Goal: Task Accomplishment & Management: Manage account settings

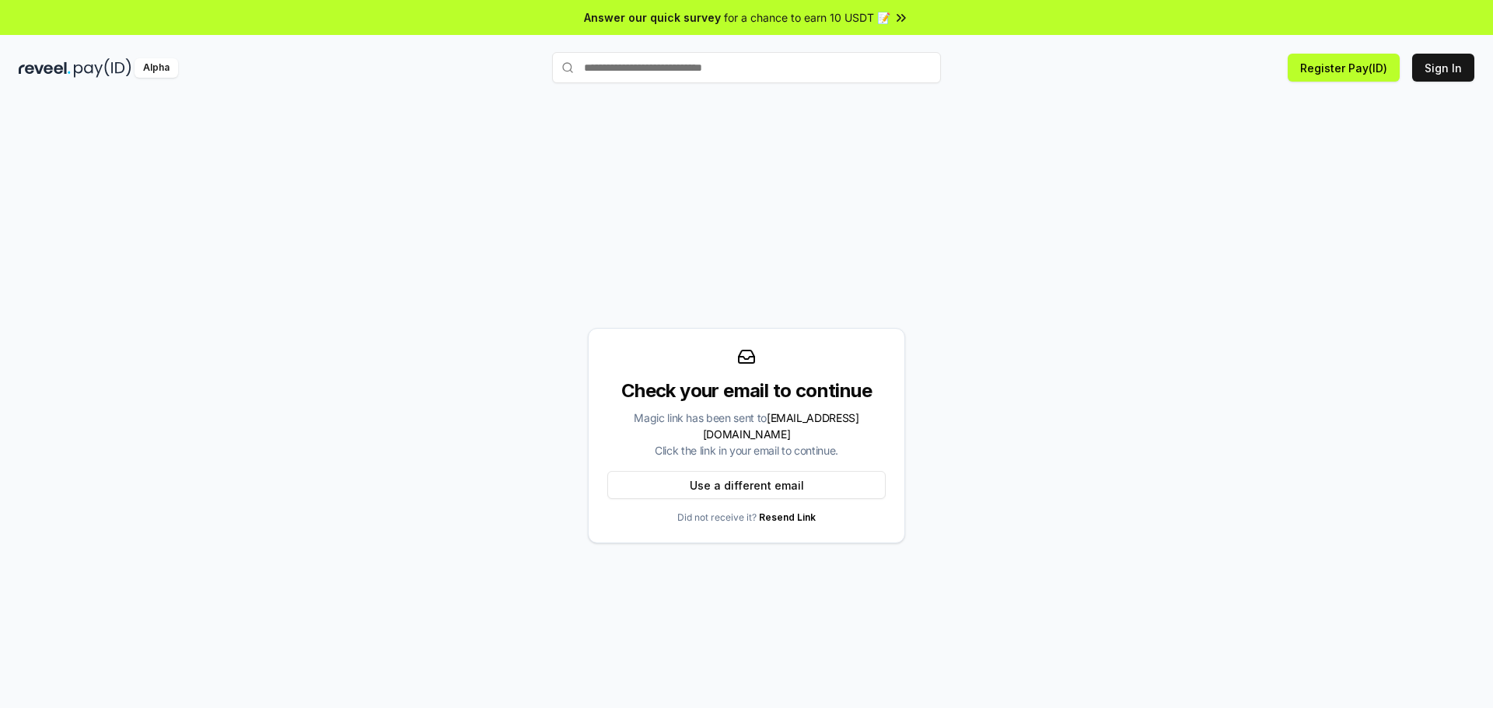
click at [1233, 310] on div "Check your email to continue Magic link has been sent to [EMAIL_ADDRESS][DOMAIN…" at bounding box center [747, 436] width 1456 height 634
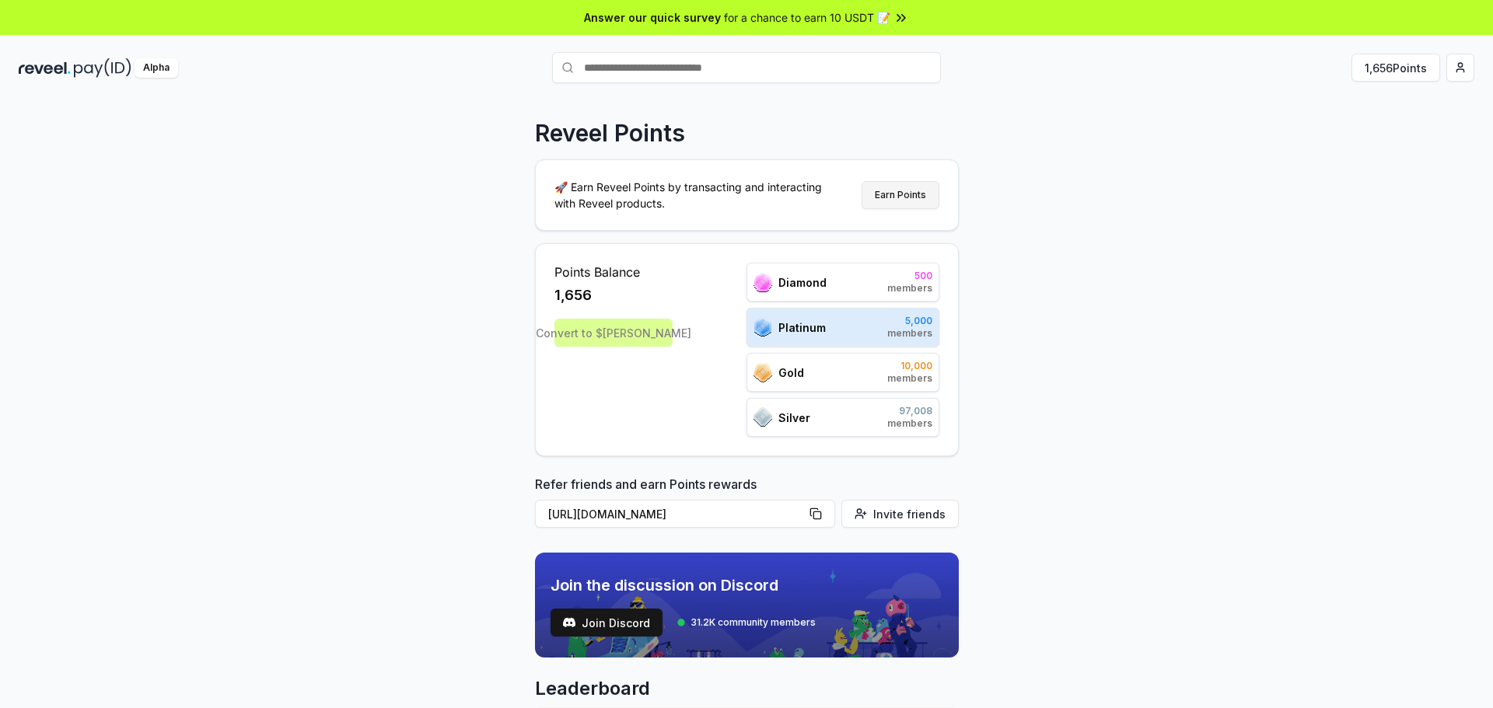
click at [905, 203] on button "Earn Points" at bounding box center [901, 195] width 78 height 28
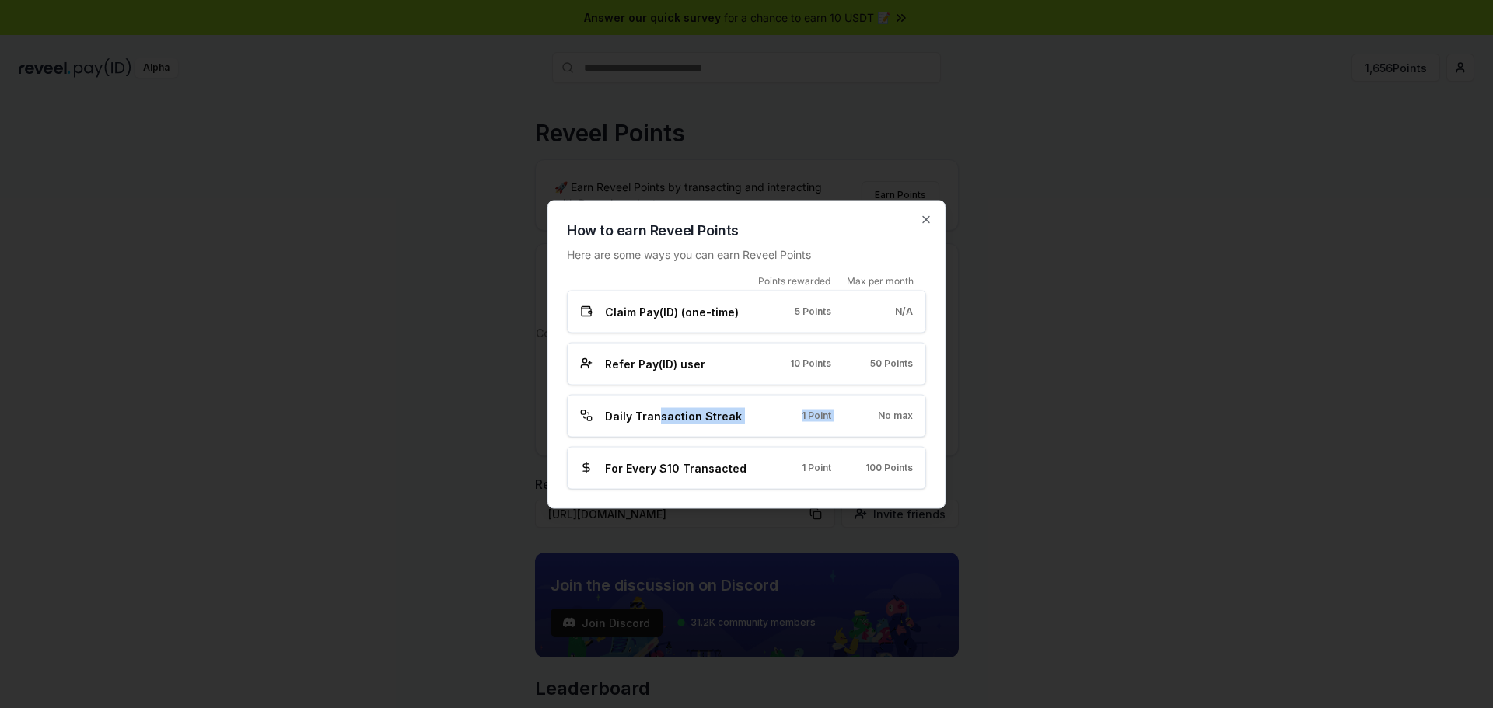
drag, startPoint x: 655, startPoint y: 421, endPoint x: 894, endPoint y: 418, distance: 239.5
click at [885, 418] on div "Daily Transaction Streak 1 Point No max" at bounding box center [746, 415] width 333 height 16
drag, startPoint x: 605, startPoint y: 470, endPoint x: 915, endPoint y: 461, distance: 310.4
click at [915, 461] on div "For Every $10 Transacted 1 Point 100 Points" at bounding box center [746, 467] width 359 height 43
click at [880, 467] on span "100 Points" at bounding box center [888, 468] width 47 height 12
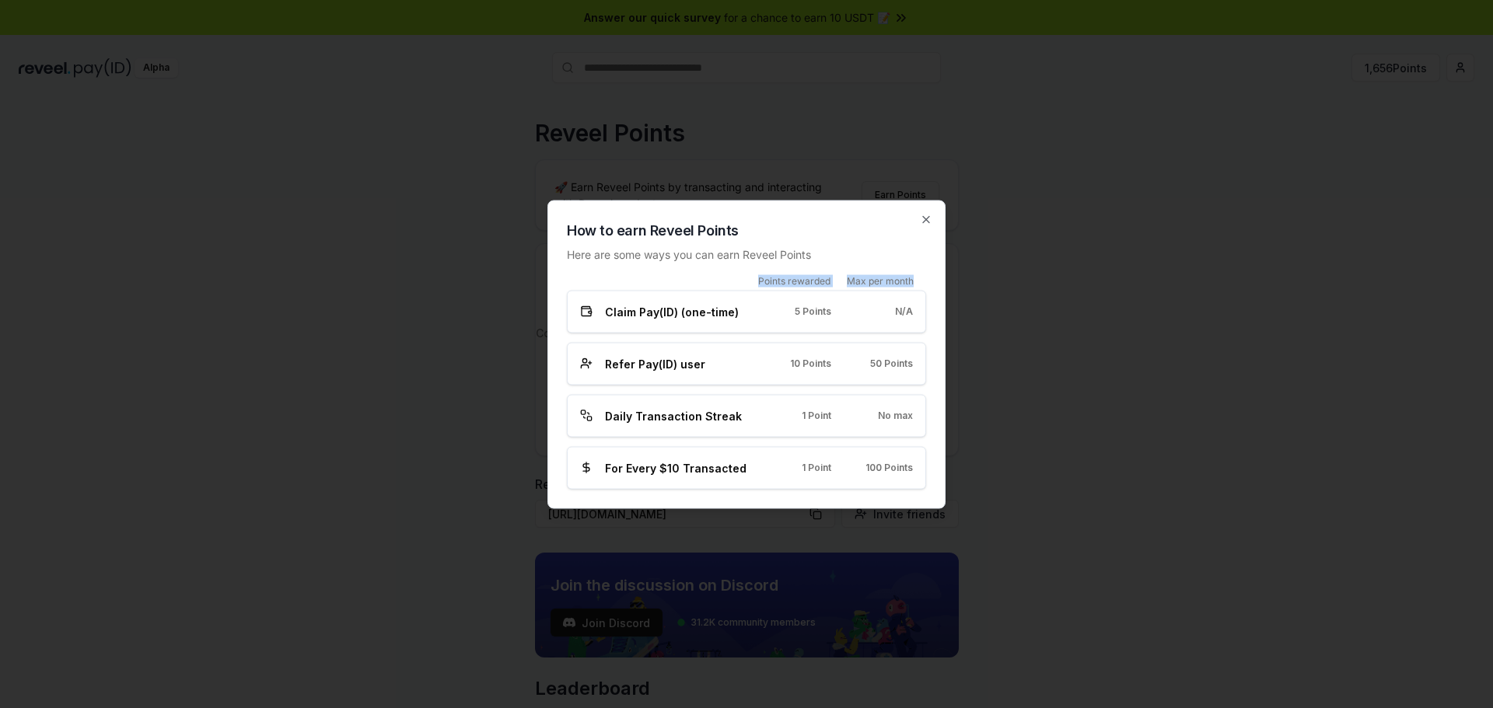
drag, startPoint x: 760, startPoint y: 282, endPoint x: 930, endPoint y: 280, distance: 170.3
click at [930, 280] on div "How to earn Reveel Points Here are some ways you can earn Reveel Points Points …" at bounding box center [746, 354] width 398 height 309
click at [663, 474] on span "For Every $10 Transacted" at bounding box center [676, 468] width 142 height 16
click at [927, 216] on icon "button" at bounding box center [926, 219] width 12 height 12
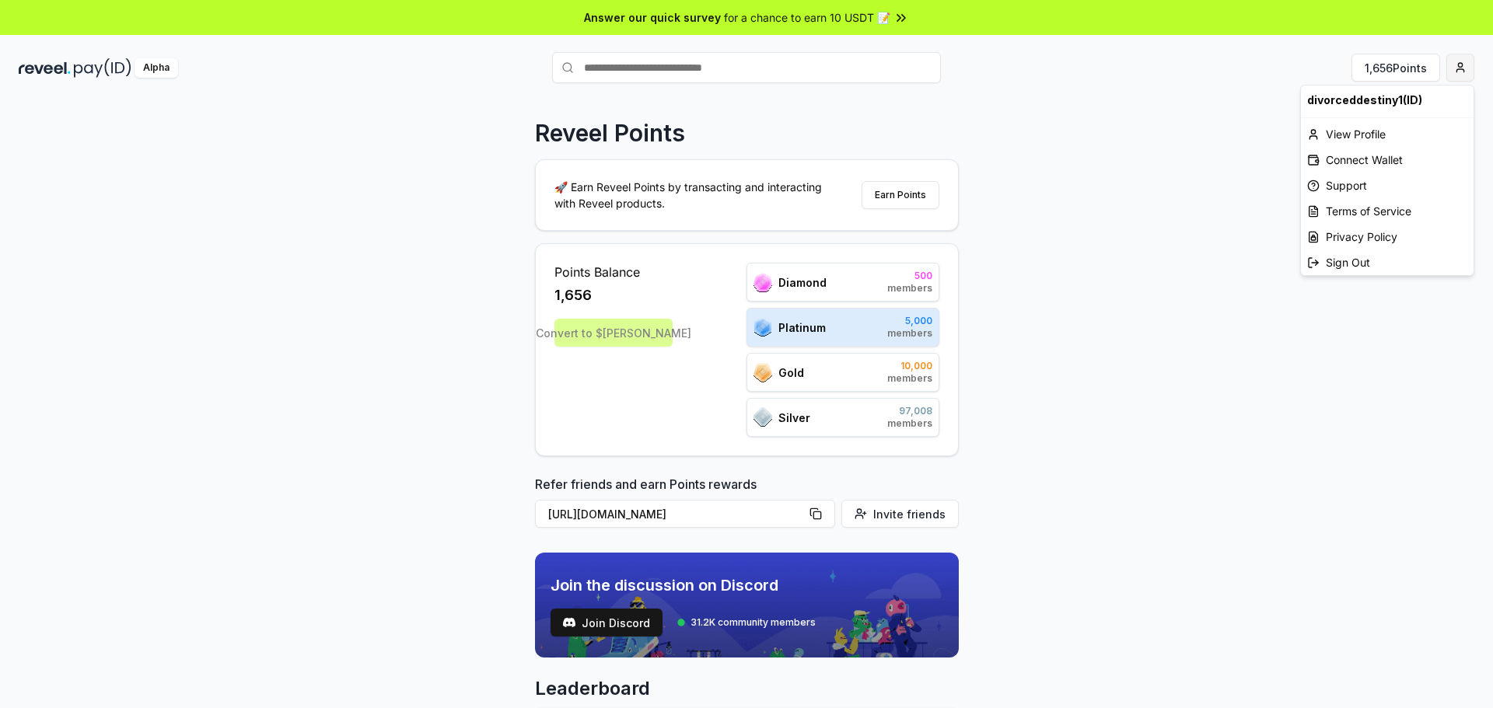
click at [1460, 56] on html "Answer our quick survey for a chance to earn 10 USDT 📝 Alpha 1,656 Points Revee…" at bounding box center [746, 354] width 1493 height 708
click at [1373, 134] on div "View Profile" at bounding box center [1387, 134] width 173 height 26
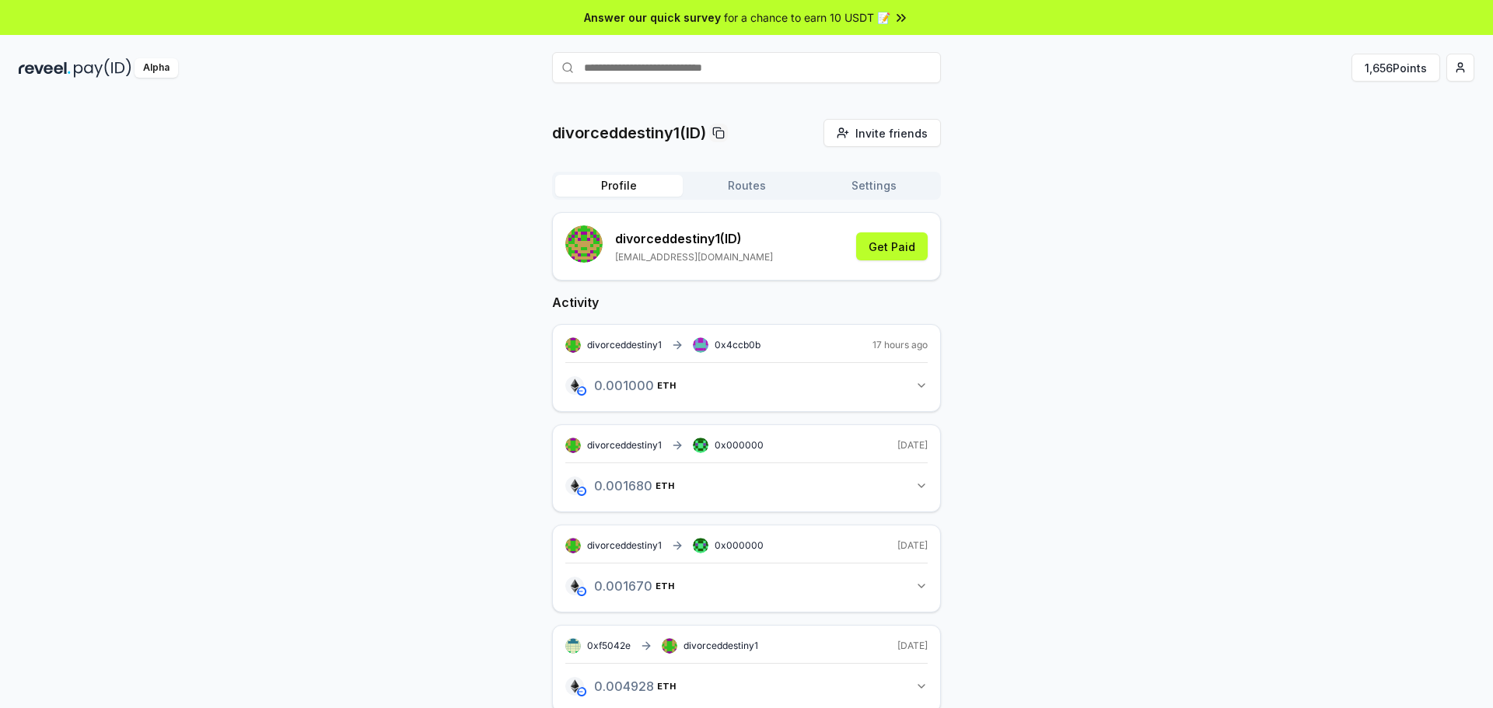
click at [746, 187] on button "Routes" at bounding box center [747, 186] width 128 height 22
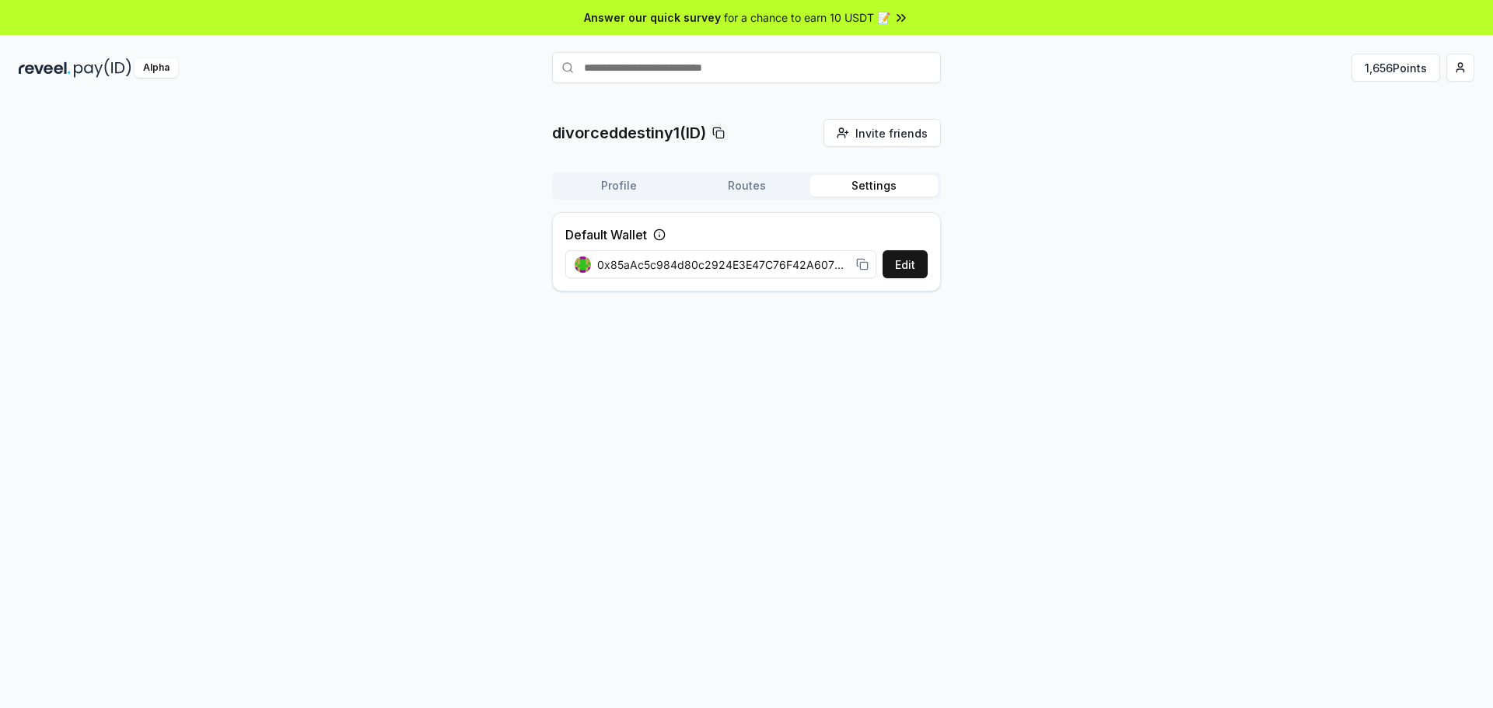
click at [869, 189] on button "Settings" at bounding box center [874, 186] width 128 height 22
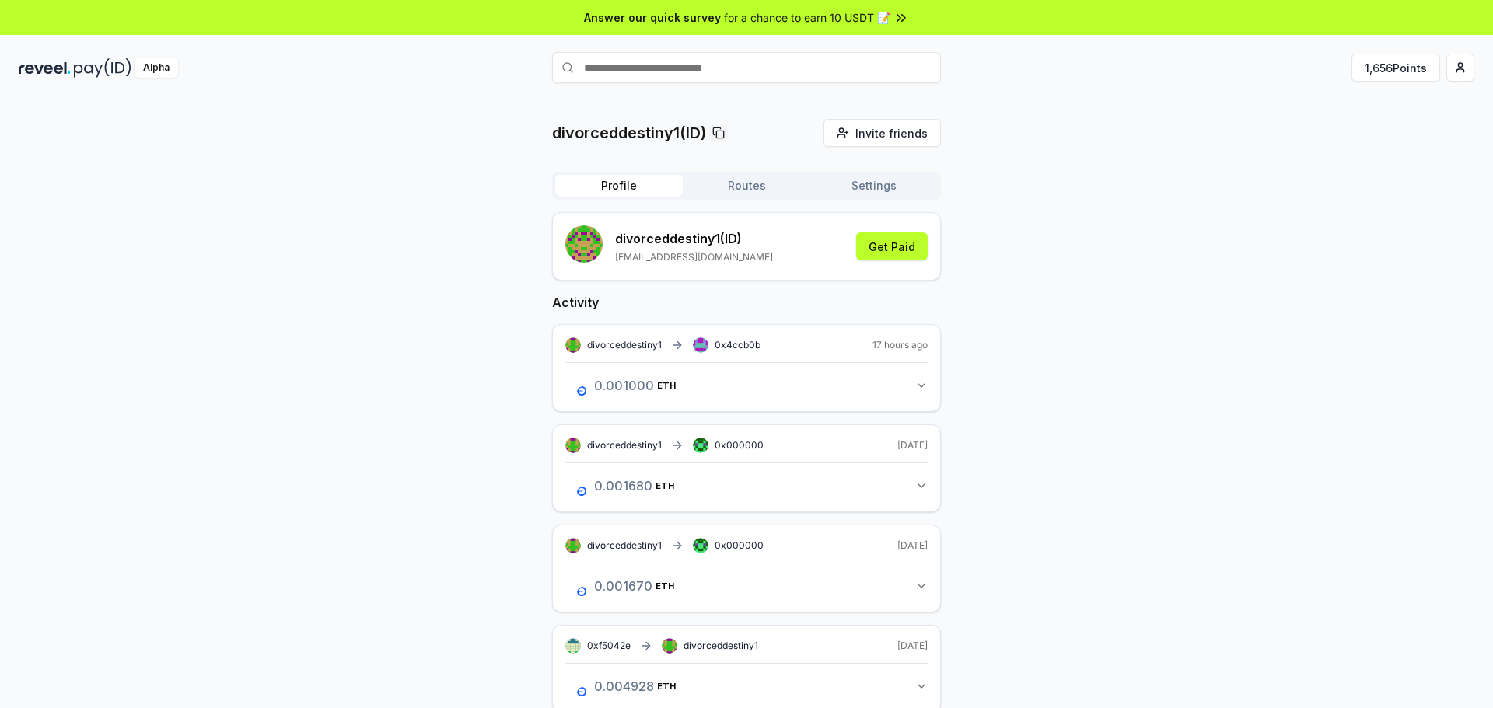
click at [610, 190] on button "Profile" at bounding box center [619, 186] width 128 height 22
click at [758, 183] on button "Routes" at bounding box center [747, 186] width 128 height 22
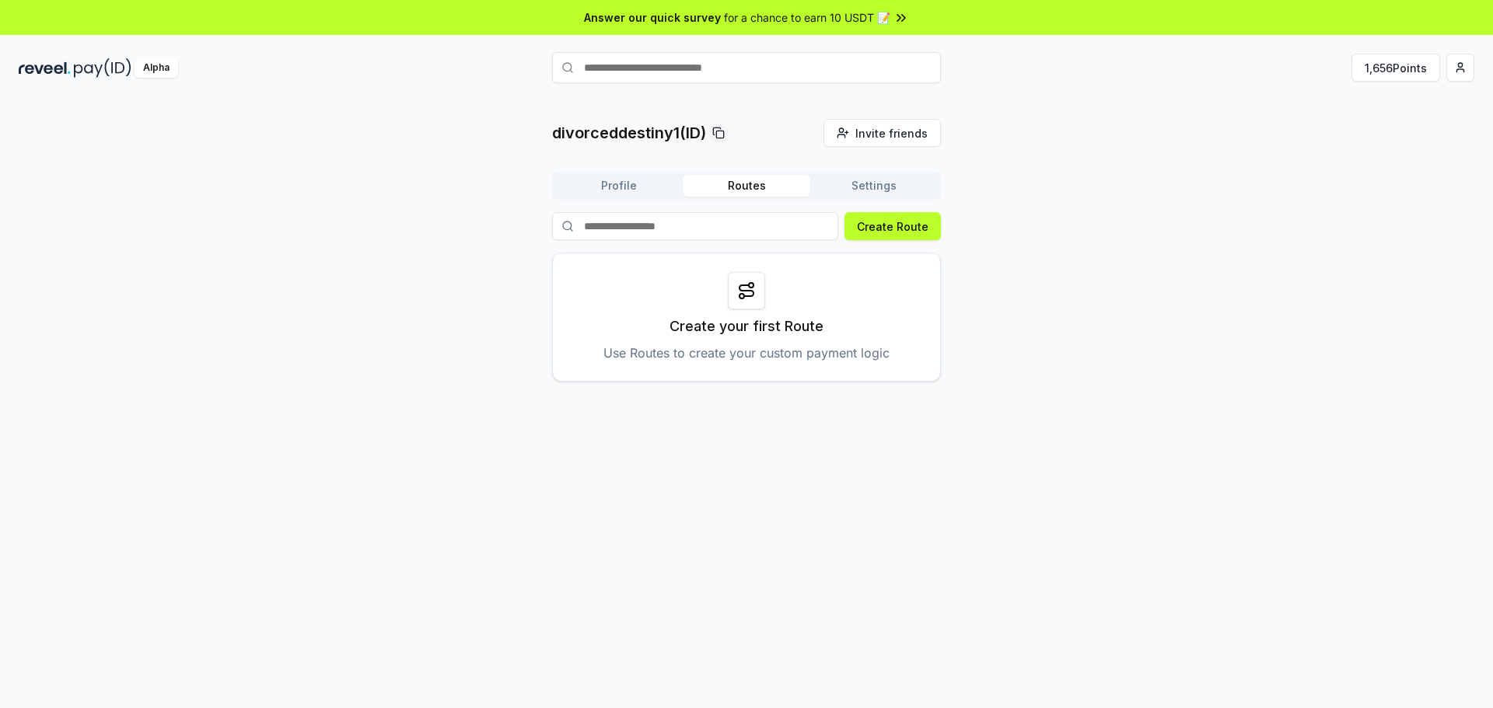
click at [880, 187] on button "Settings" at bounding box center [874, 186] width 128 height 22
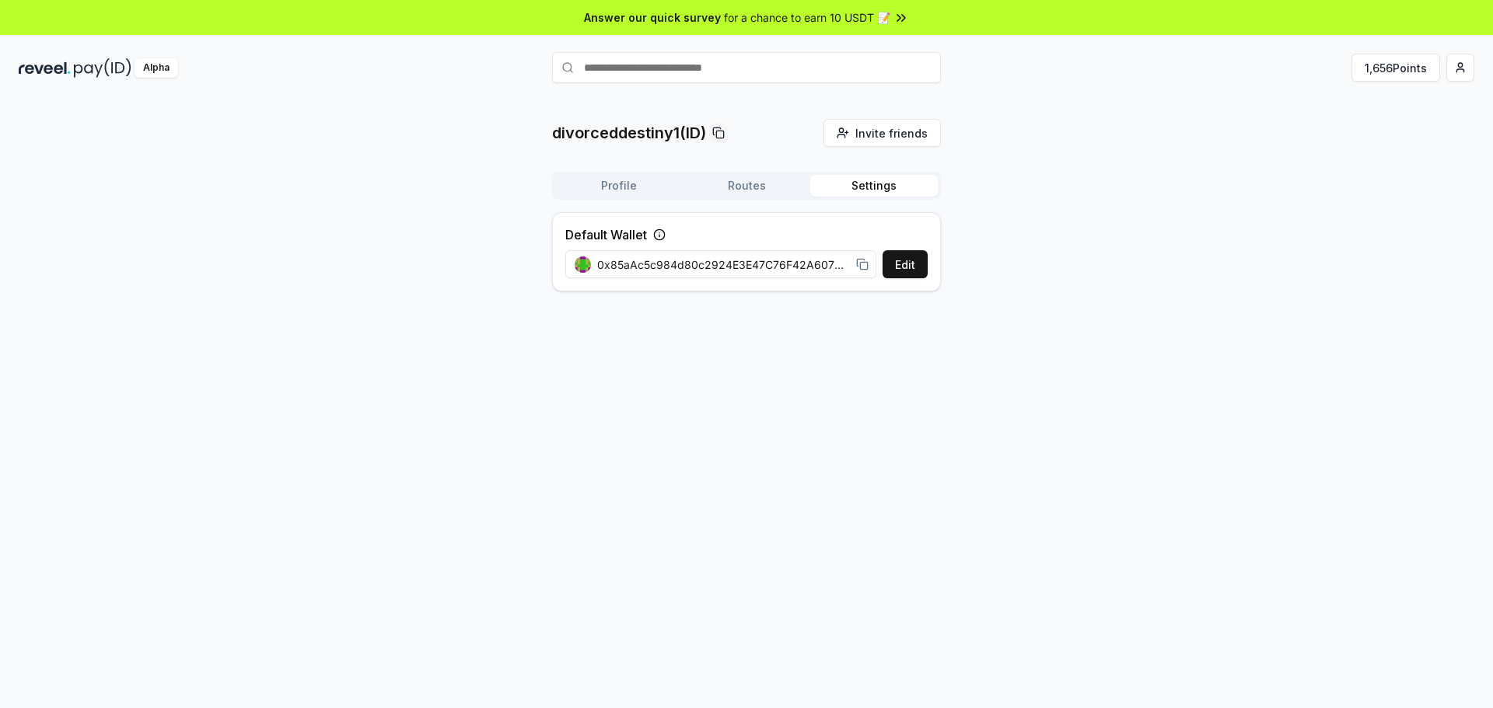
click at [1192, 310] on div "divorceddestiny1(ID) Invite friends Invite Profile Routes Settings Default Wall…" at bounding box center [746, 420] width 1493 height 665
click at [745, 250] on div "0x85aAc5c984d80c2924E3E47C76F42A6078647628" at bounding box center [721, 264] width 313 height 35
click at [739, 259] on span "0x85aAc5c984d80c2924E3E47C76F42A6078647628" at bounding box center [723, 265] width 253 height 16
click at [1156, 352] on div "divorceddestiny1(ID) Invite friends Invite Profile Routes Settings Default Wall…" at bounding box center [746, 420] width 1493 height 665
click at [73, 70] on div "Alpha" at bounding box center [261, 67] width 485 height 19
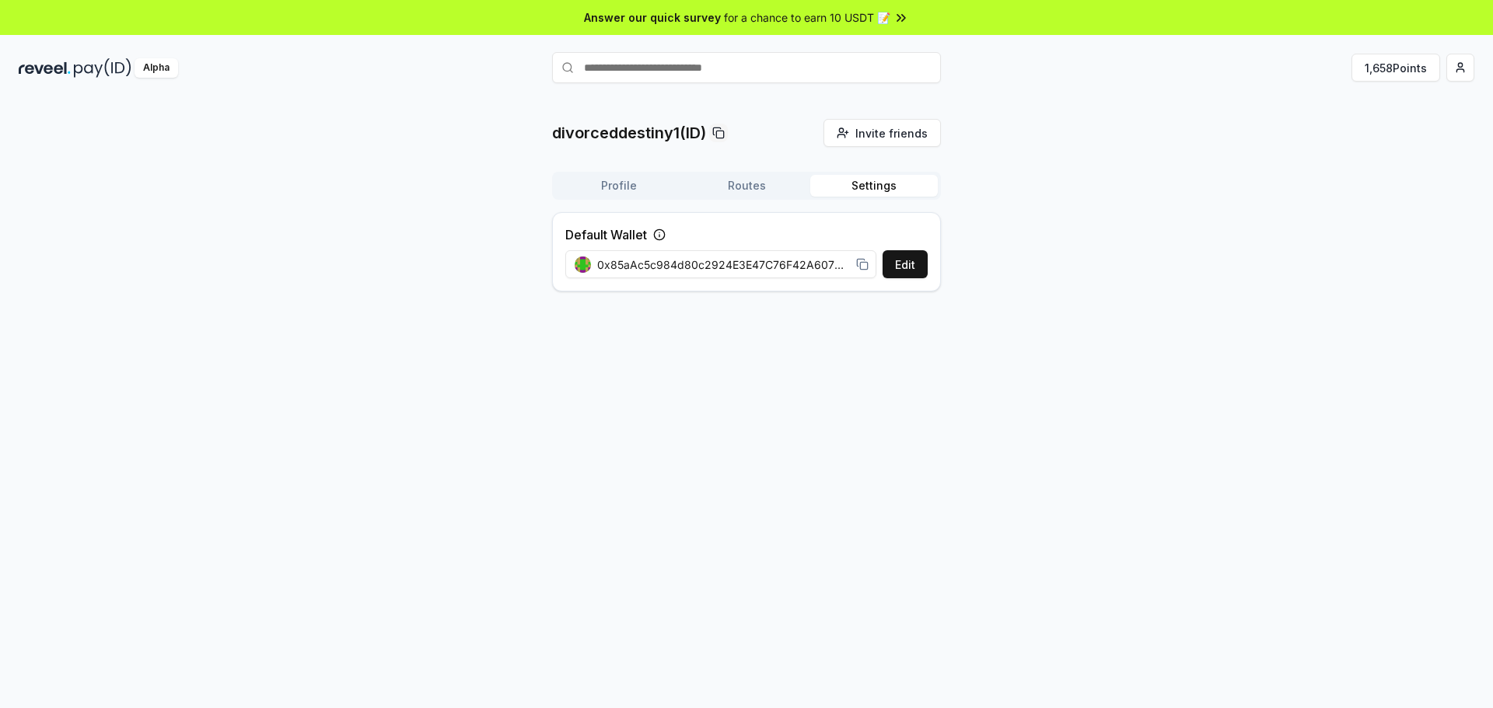
click at [806, 265] on span "0x85aAc5c984d80c2924E3E47C76F42A6078647628" at bounding box center [723, 265] width 253 height 16
click at [815, 268] on span "0x85aAc5c984d80c2924E3E47C76F42A6078647628" at bounding box center [723, 265] width 253 height 16
click at [890, 268] on button "Edit" at bounding box center [905, 264] width 45 height 28
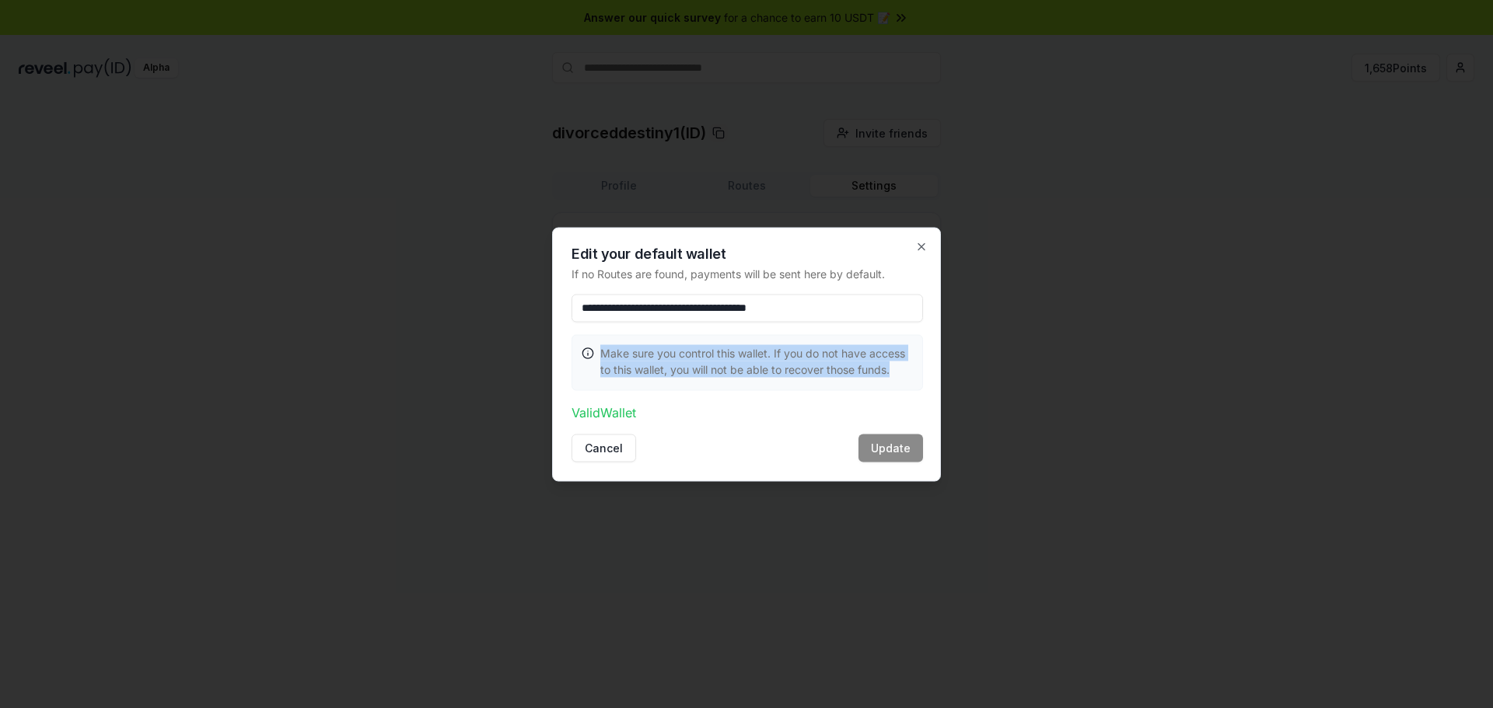
drag, startPoint x: 602, startPoint y: 351, endPoint x: 907, endPoint y: 366, distance: 306.0
click at [907, 366] on p "Make sure you control this wallet. If you do not have access to this wallet, yo…" at bounding box center [756, 360] width 313 height 33
drag, startPoint x: 873, startPoint y: 312, endPoint x: 885, endPoint y: 310, distance: 11.8
click at [873, 312] on input "**********" at bounding box center [747, 308] width 351 height 28
click at [921, 248] on icon "button" at bounding box center [921, 246] width 12 height 12
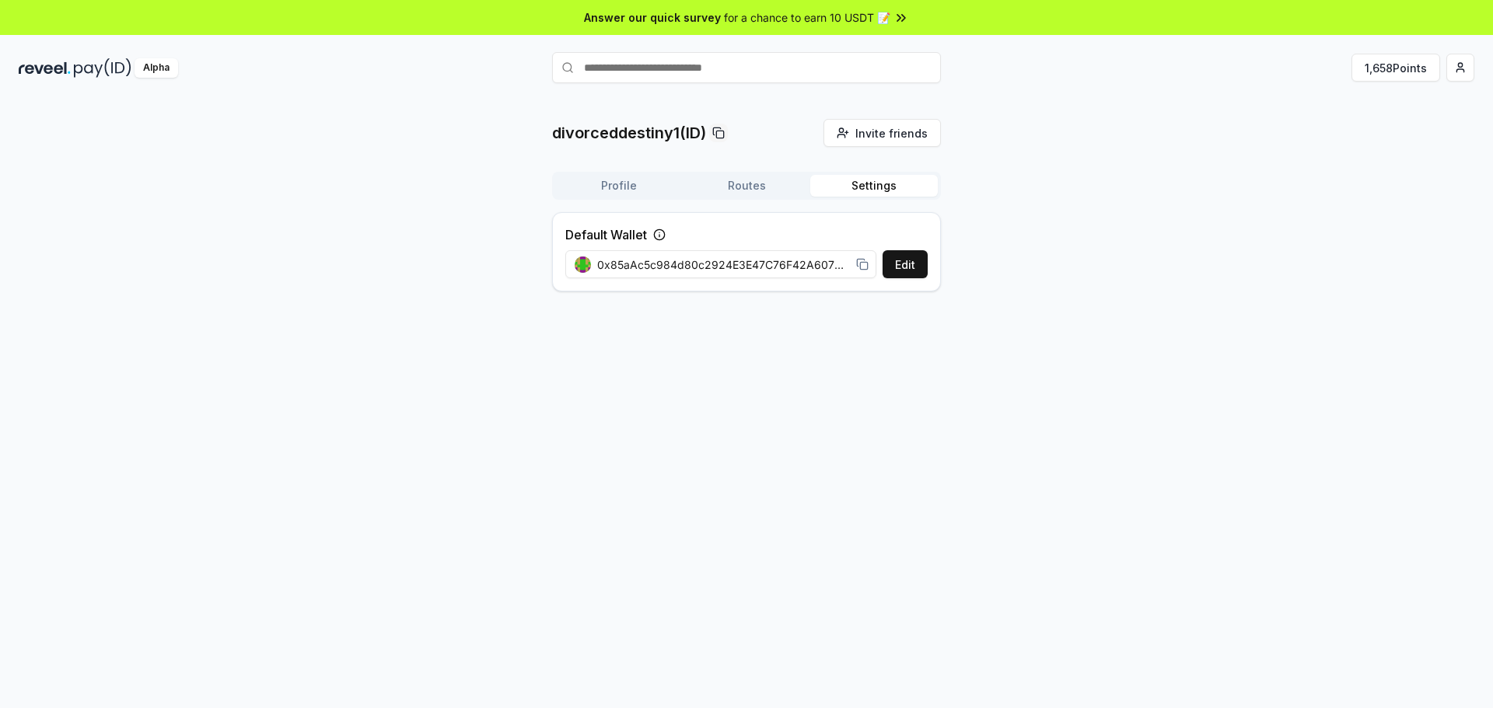
click at [761, 190] on button "Routes" at bounding box center [747, 186] width 128 height 22
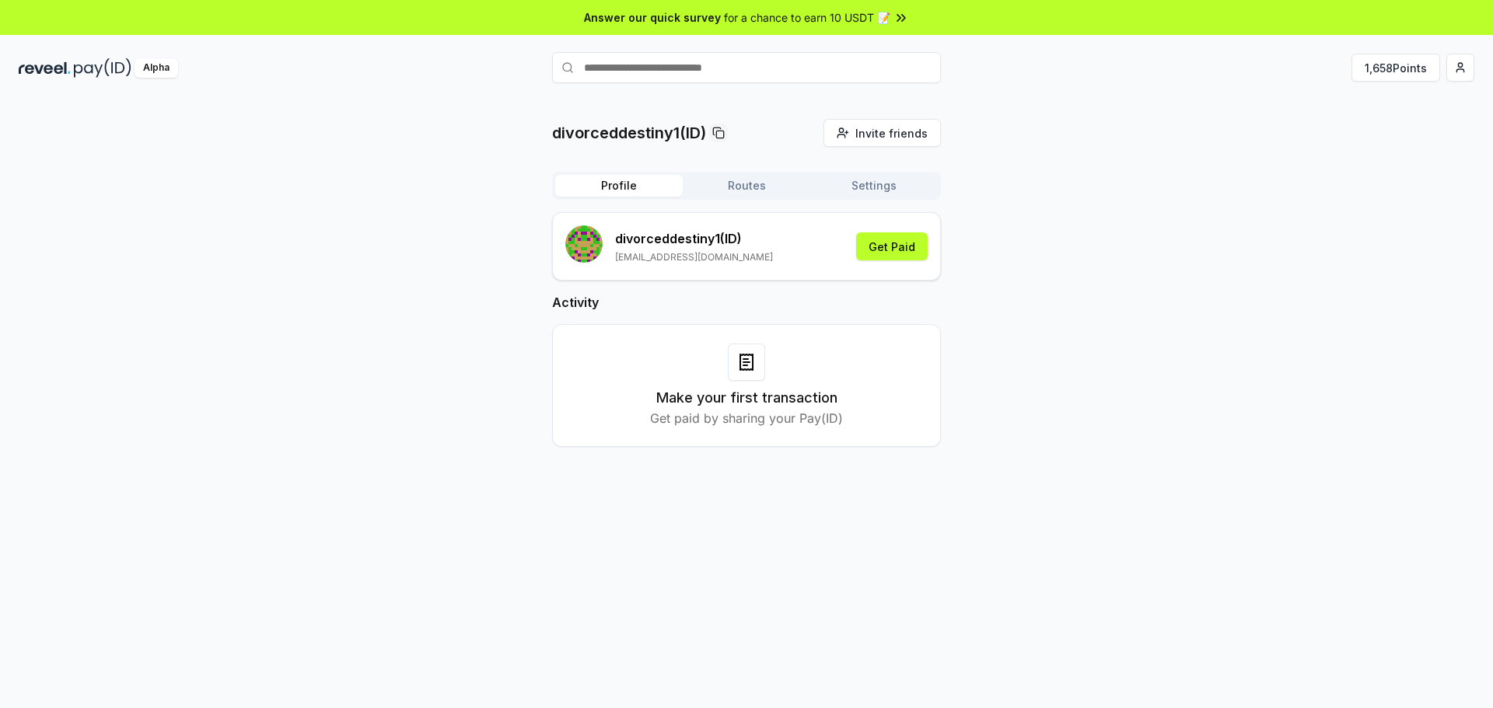
click at [620, 182] on button "Profile" at bounding box center [619, 186] width 128 height 22
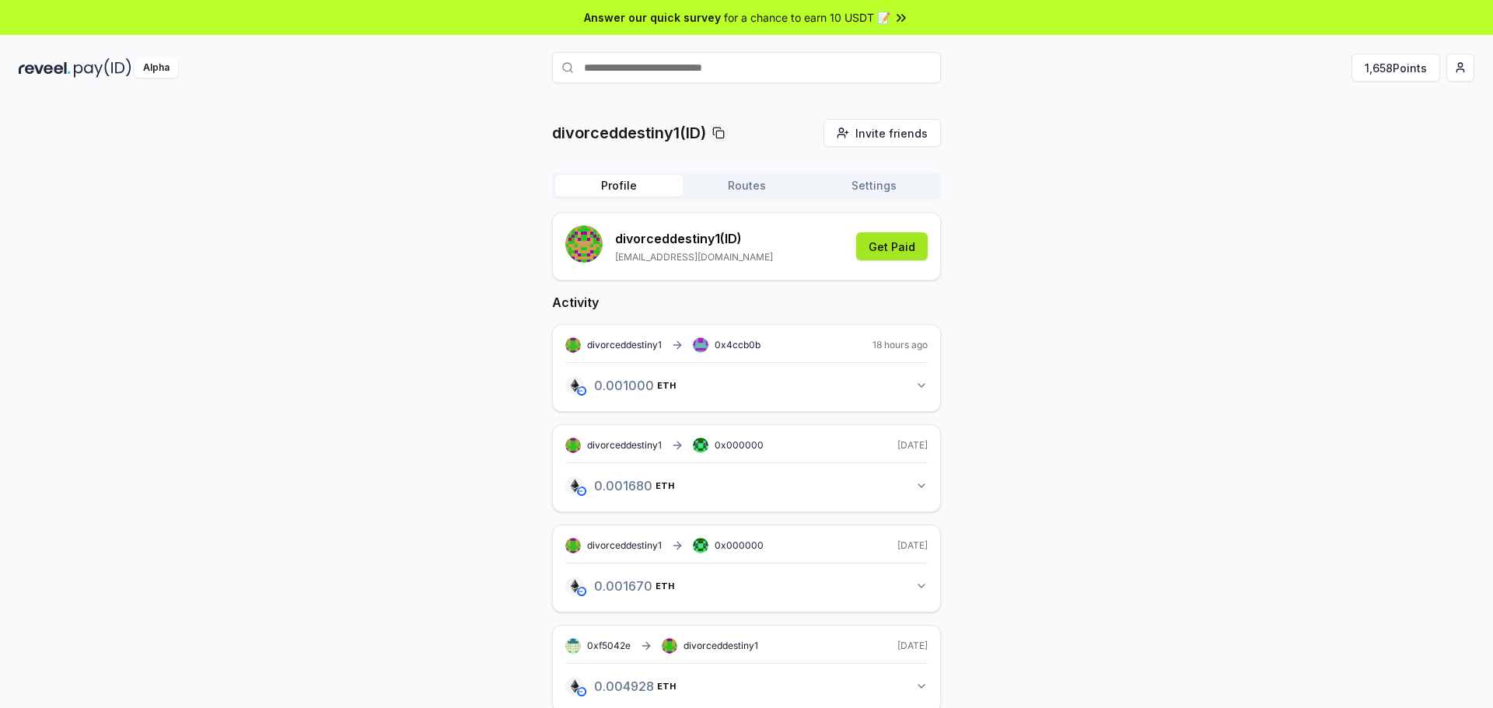
click at [890, 253] on button "Get Paid" at bounding box center [892, 247] width 72 height 28
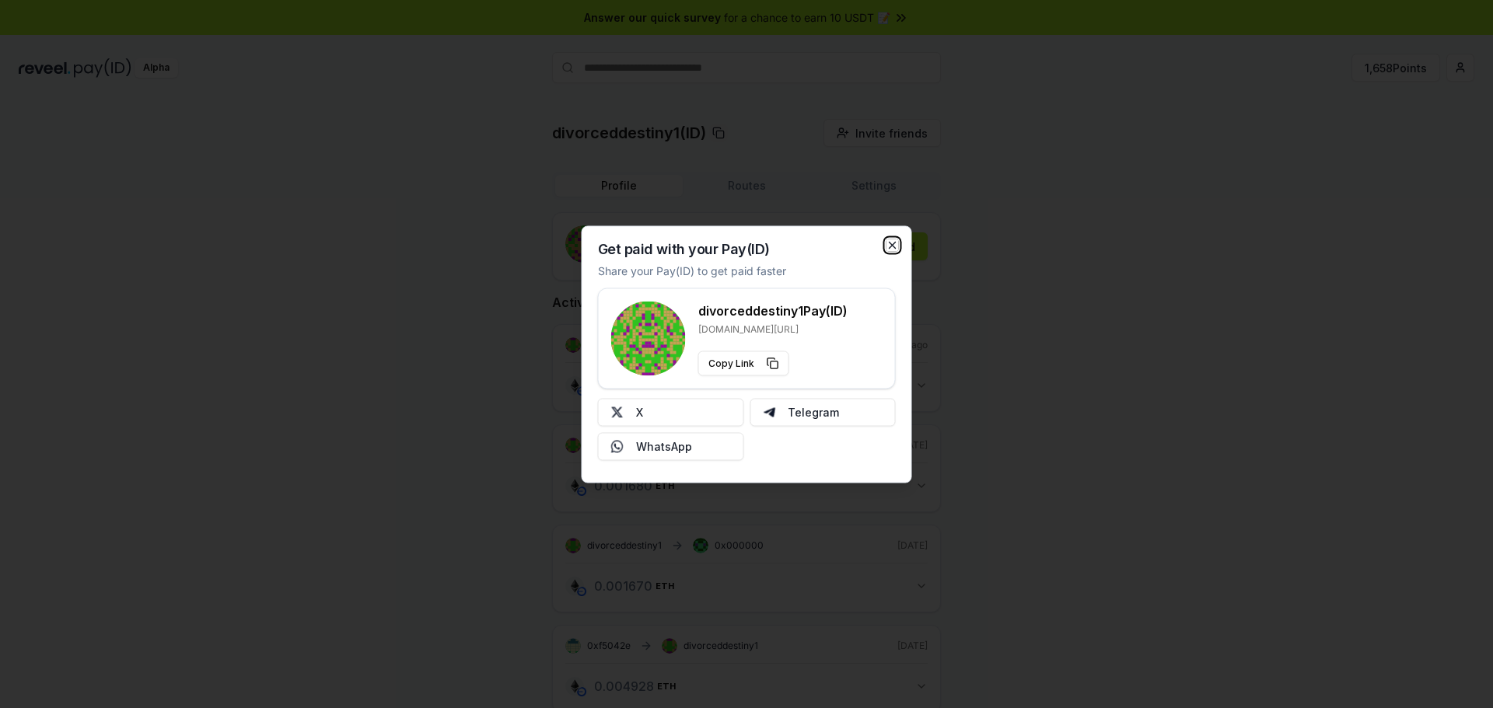
click at [890, 245] on icon "button" at bounding box center [892, 245] width 12 height 12
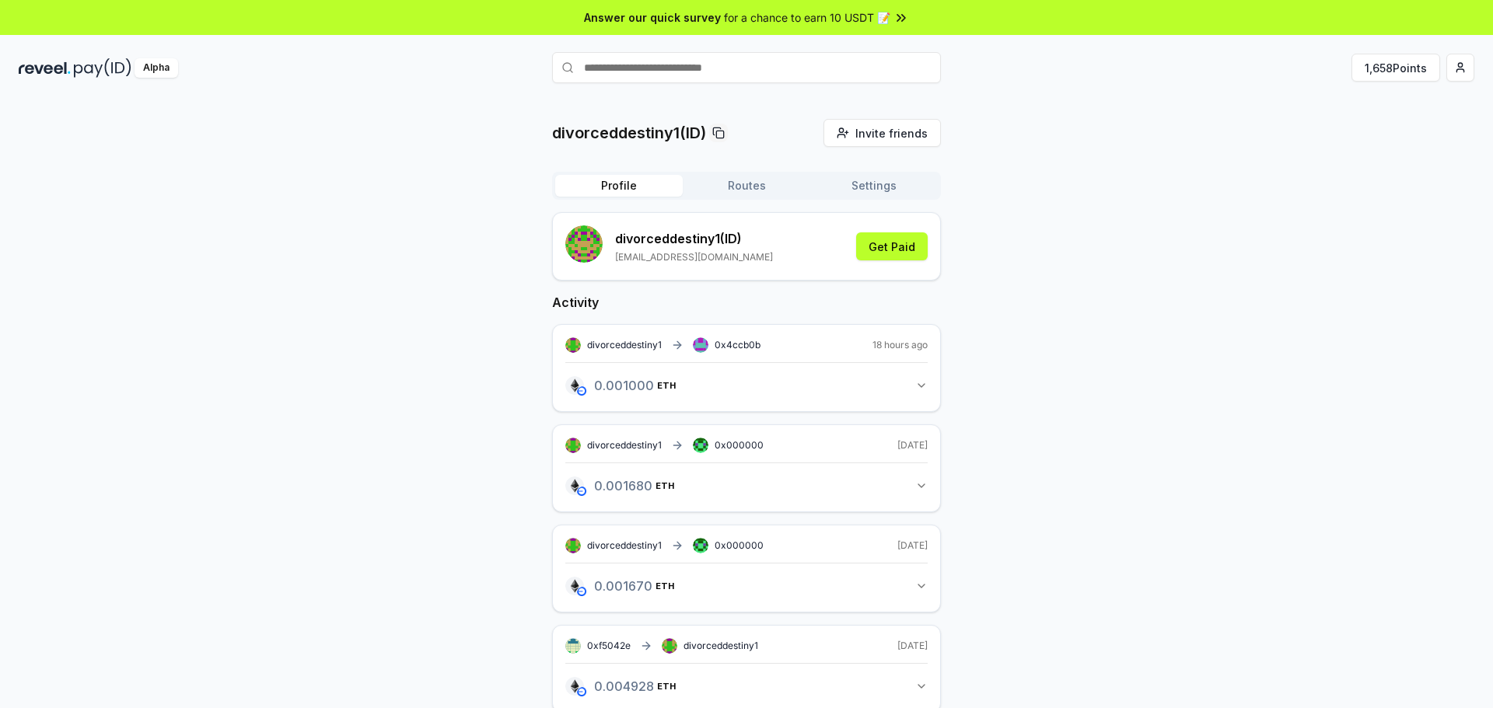
click at [735, 192] on button "Routes" at bounding box center [747, 186] width 128 height 22
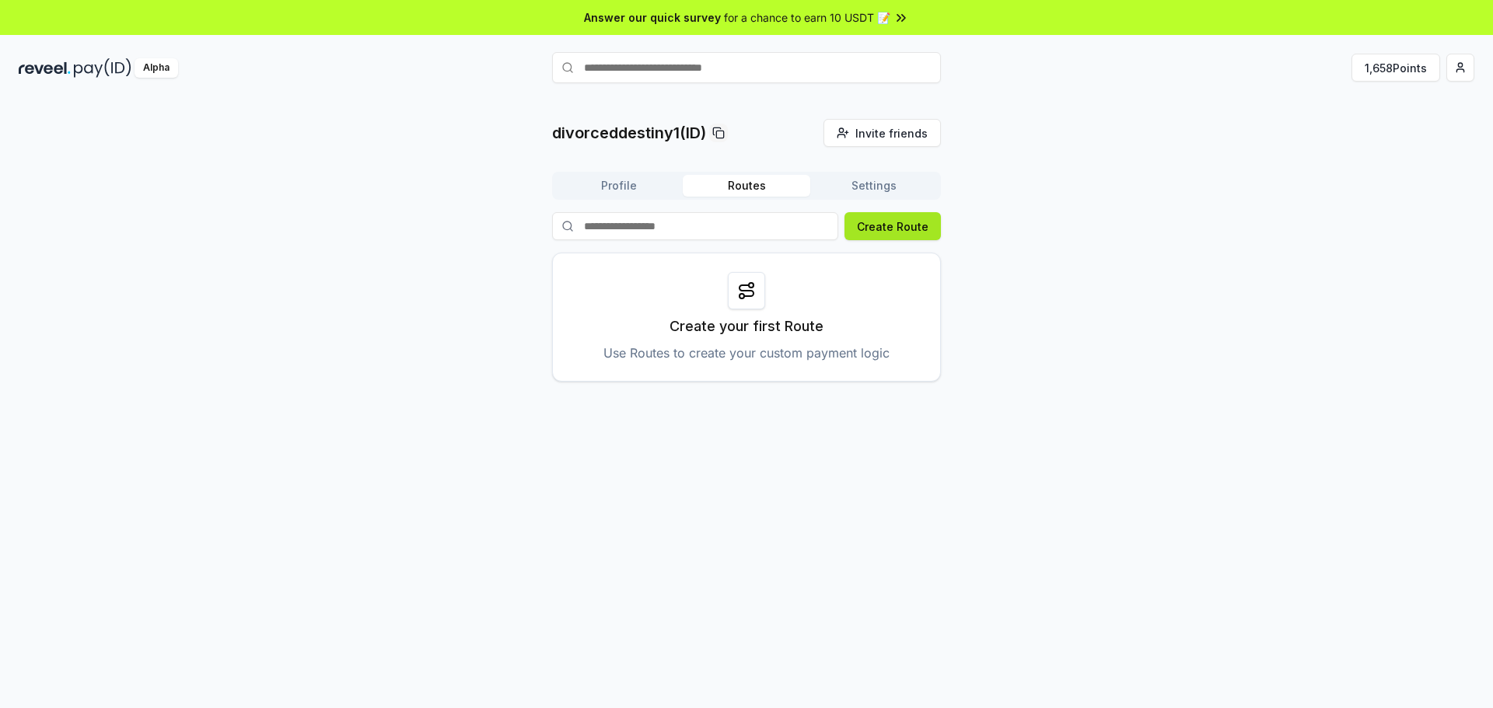
click at [893, 226] on button "Create Route" at bounding box center [893, 226] width 96 height 28
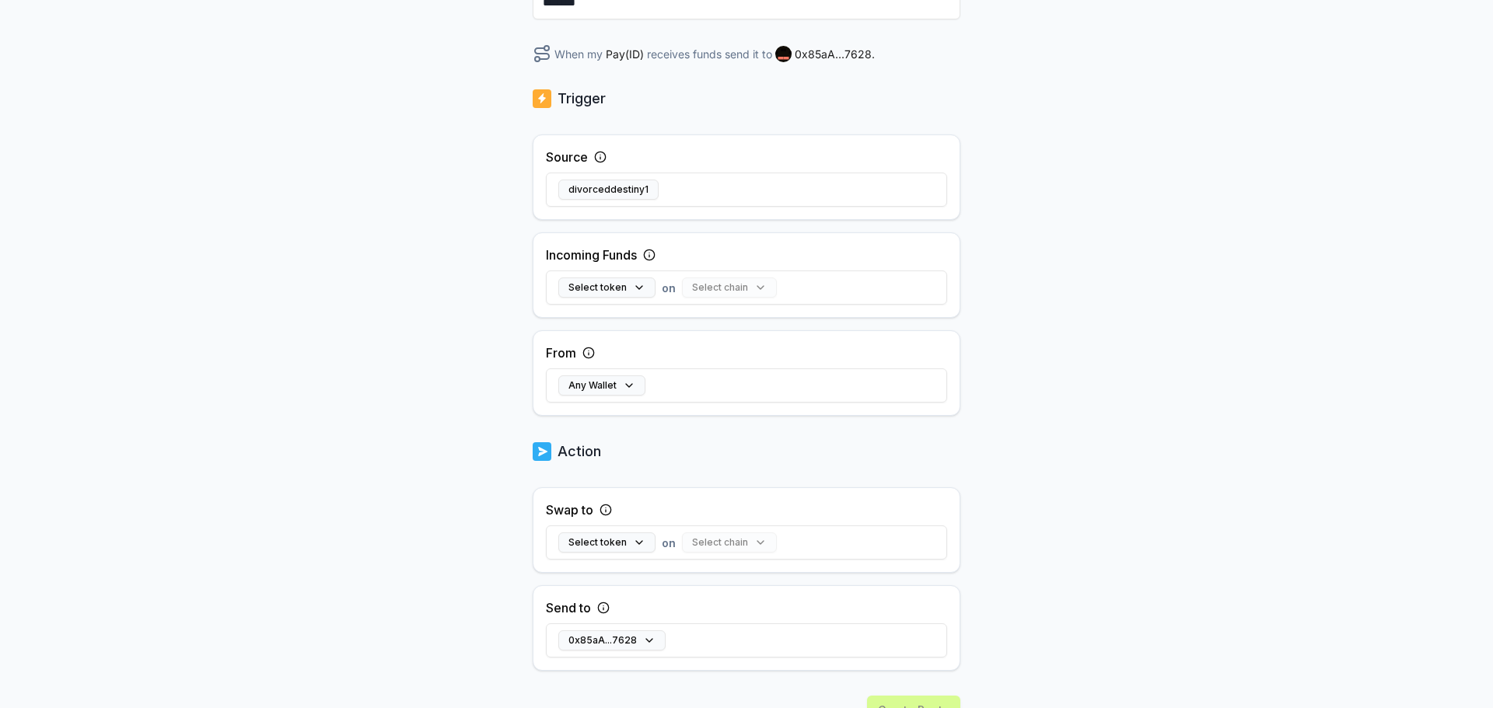
scroll to position [233, 0]
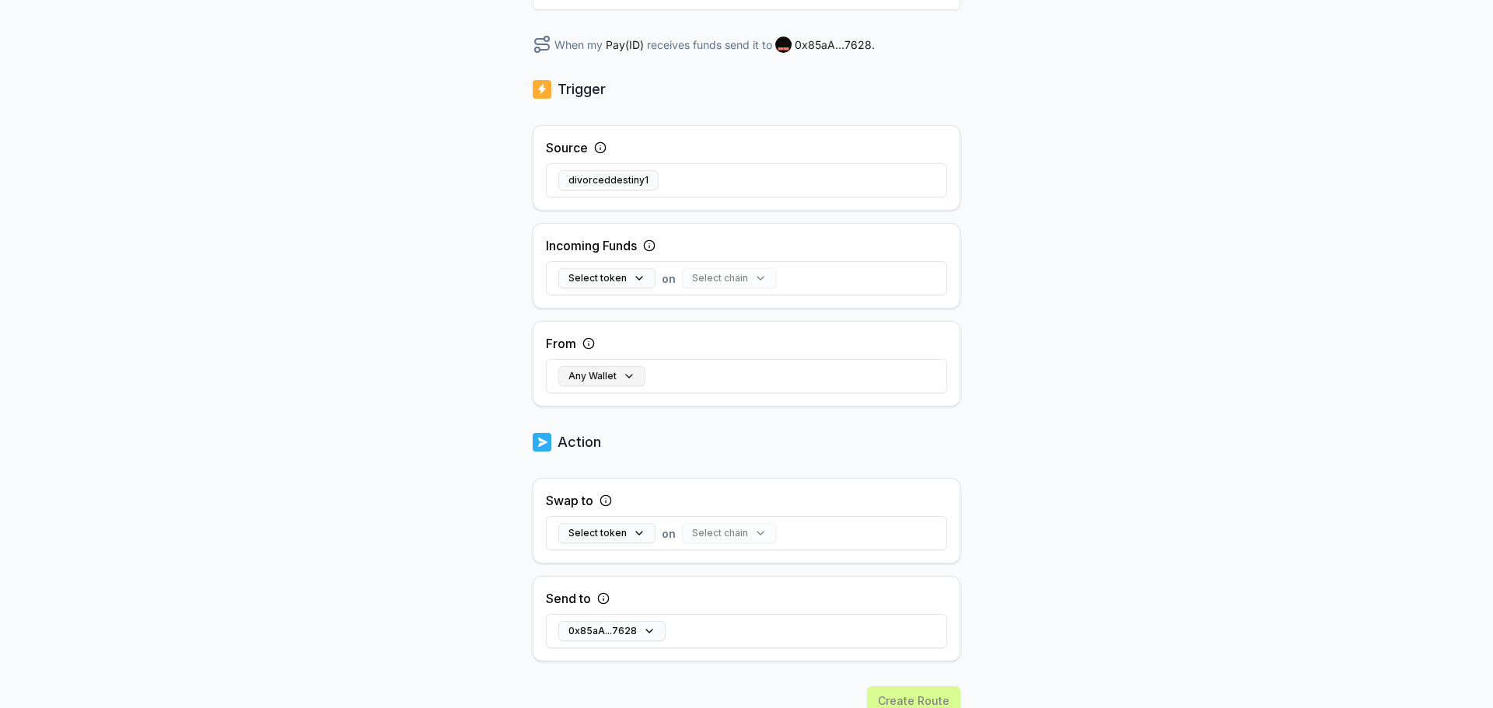
click at [626, 376] on button "Any Wallet" at bounding box center [601, 376] width 87 height 20
click at [637, 283] on button "Select token" at bounding box center [606, 278] width 97 height 20
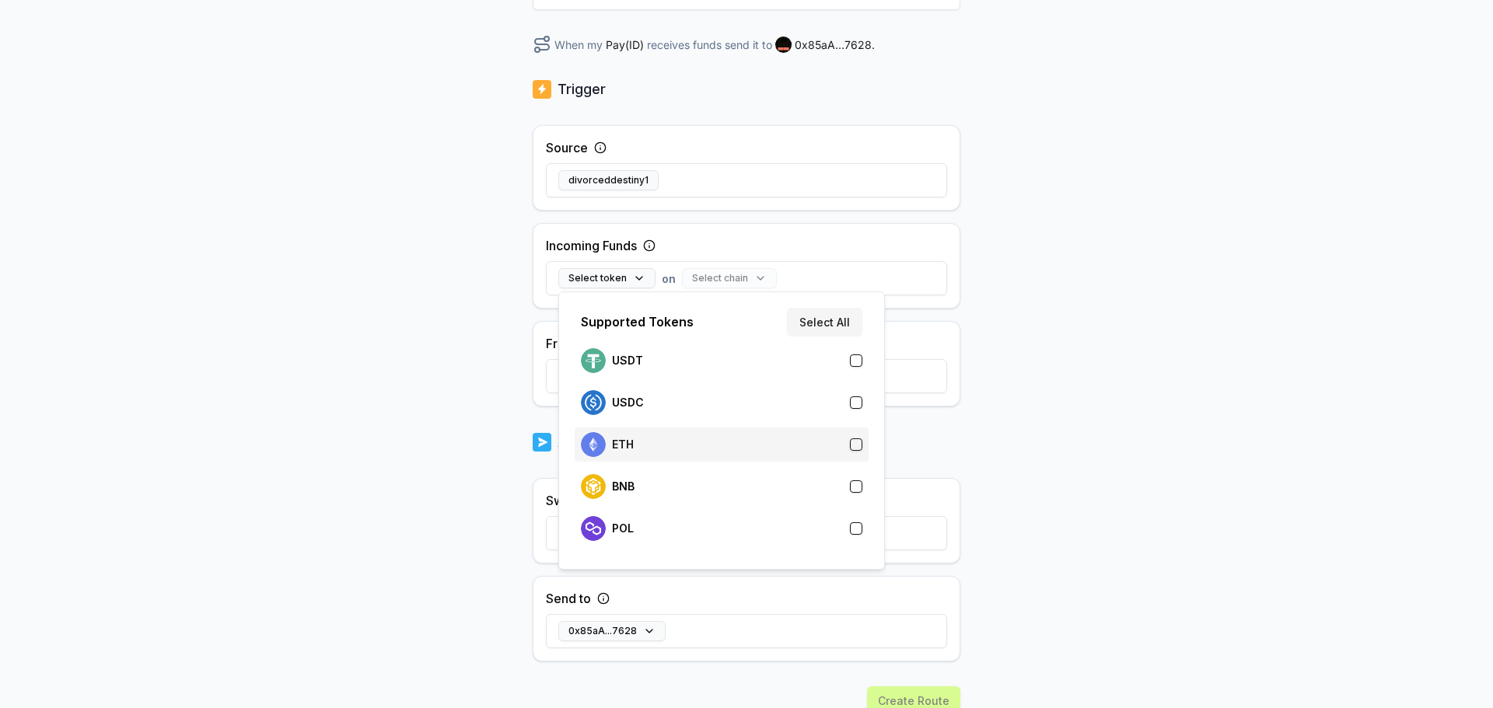
click at [631, 440] on p "ETH" at bounding box center [623, 445] width 22 height 12
click at [1111, 417] on div "Back Create Route ******** When my Pay(ID) receives ETH on send it to 0x85aA...…" at bounding box center [746, 187] width 1493 height 665
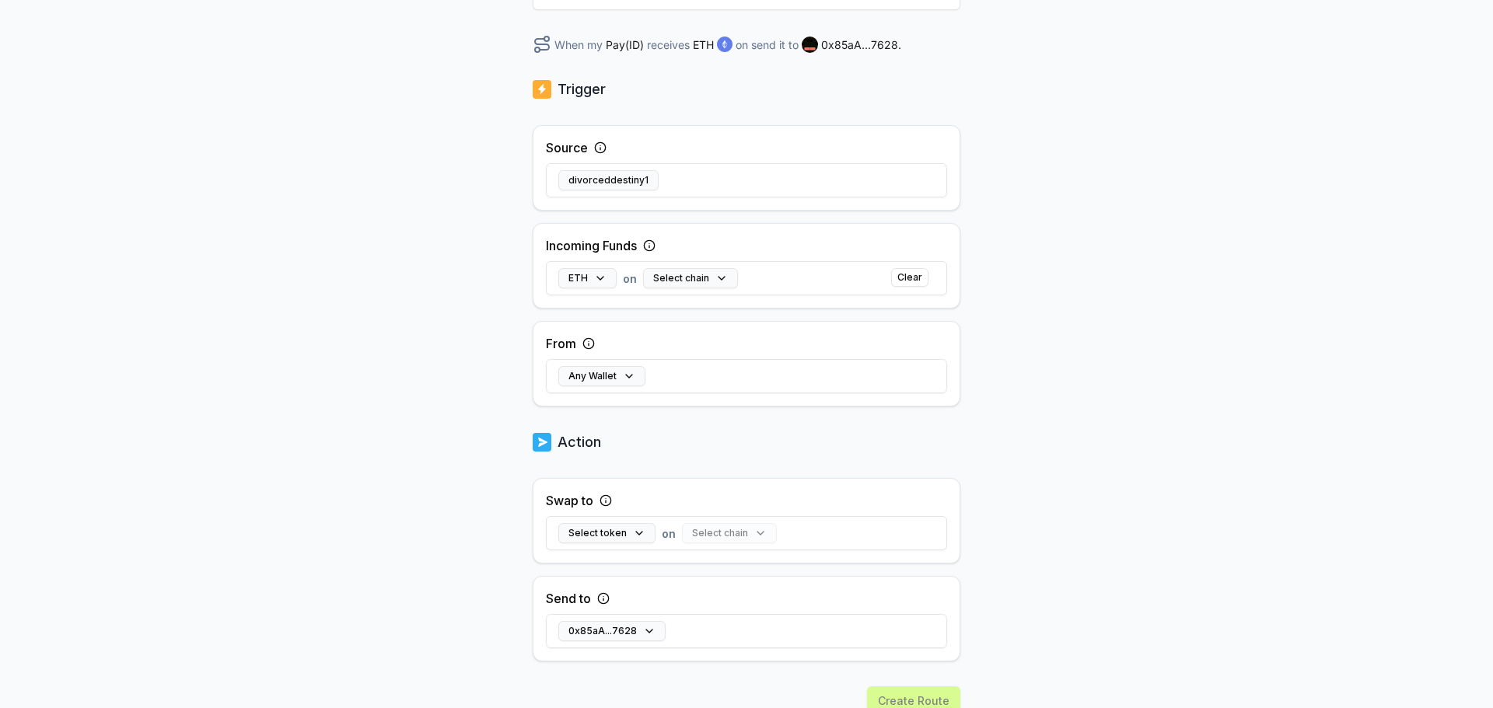
click at [647, 370] on div "Any Wallet" at bounding box center [746, 376] width 401 height 45
click at [624, 377] on button "Any Wallet" at bounding box center [601, 376] width 87 height 20
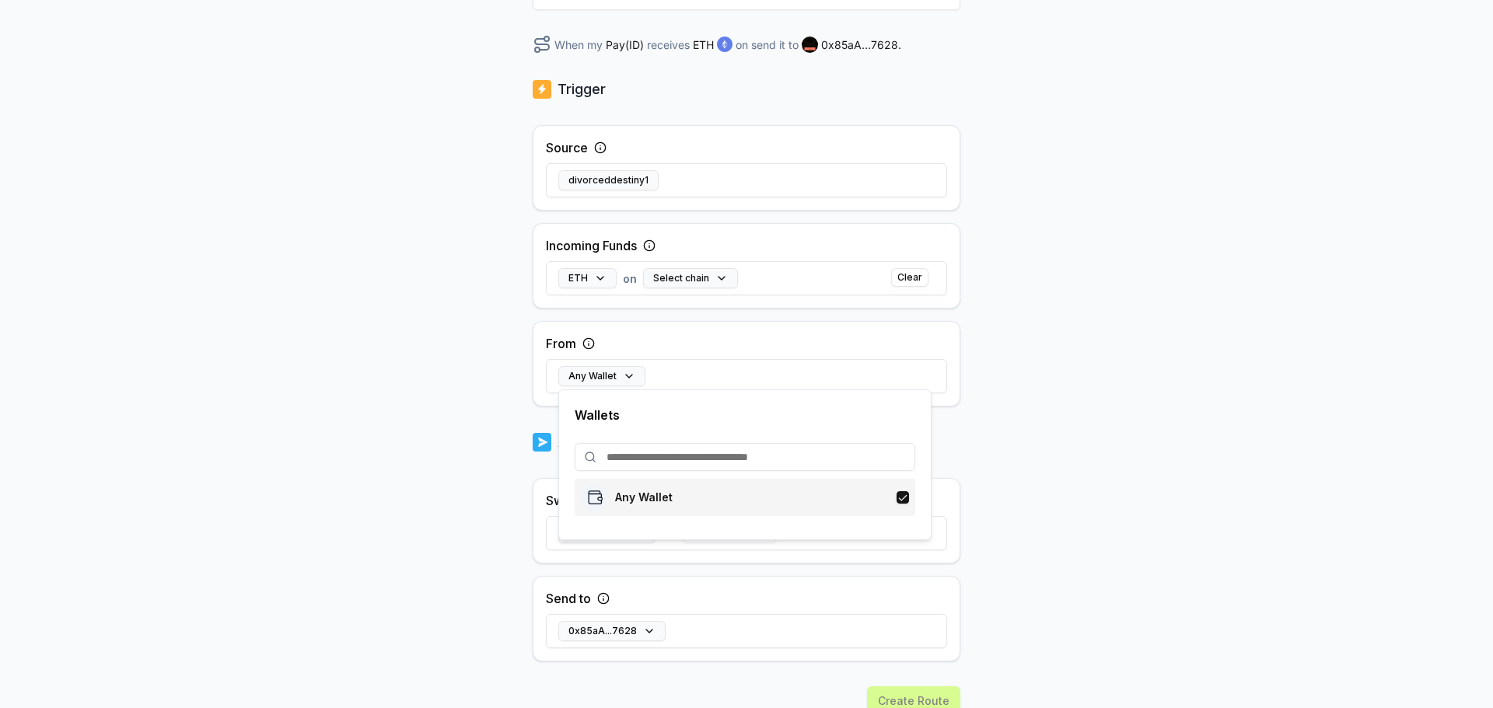
click at [651, 500] on p "Any Wallet" at bounding box center [644, 497] width 58 height 12
click at [689, 459] on input at bounding box center [745, 457] width 341 height 28
click at [622, 455] on input at bounding box center [745, 457] width 341 height 28
paste input "**********"
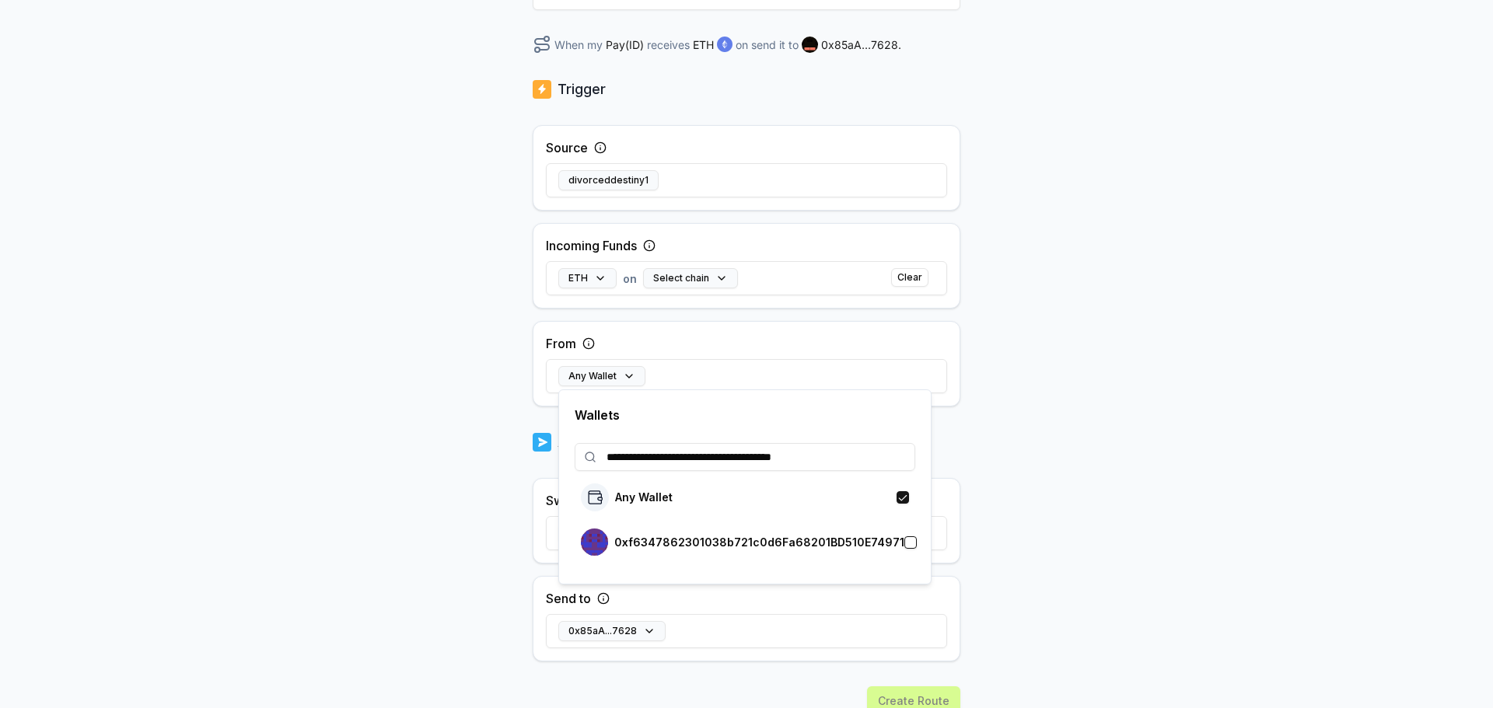
type input "**********"
click at [904, 540] on button "button" at bounding box center [910, 543] width 12 height 12
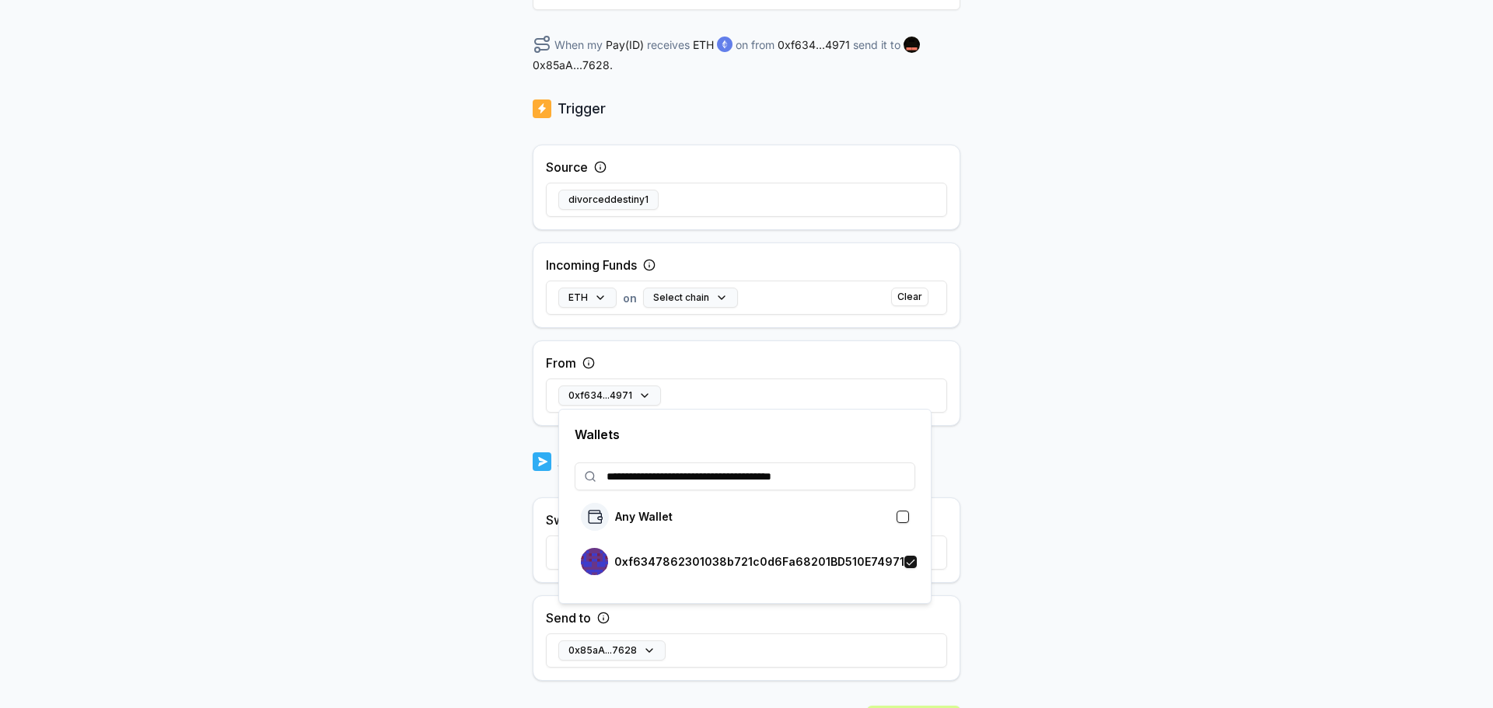
click at [1097, 477] on div "Back Create Route ******** When my Pay(ID) receives ETH on from 0xf634...4971 s…" at bounding box center [746, 187] width 1493 height 665
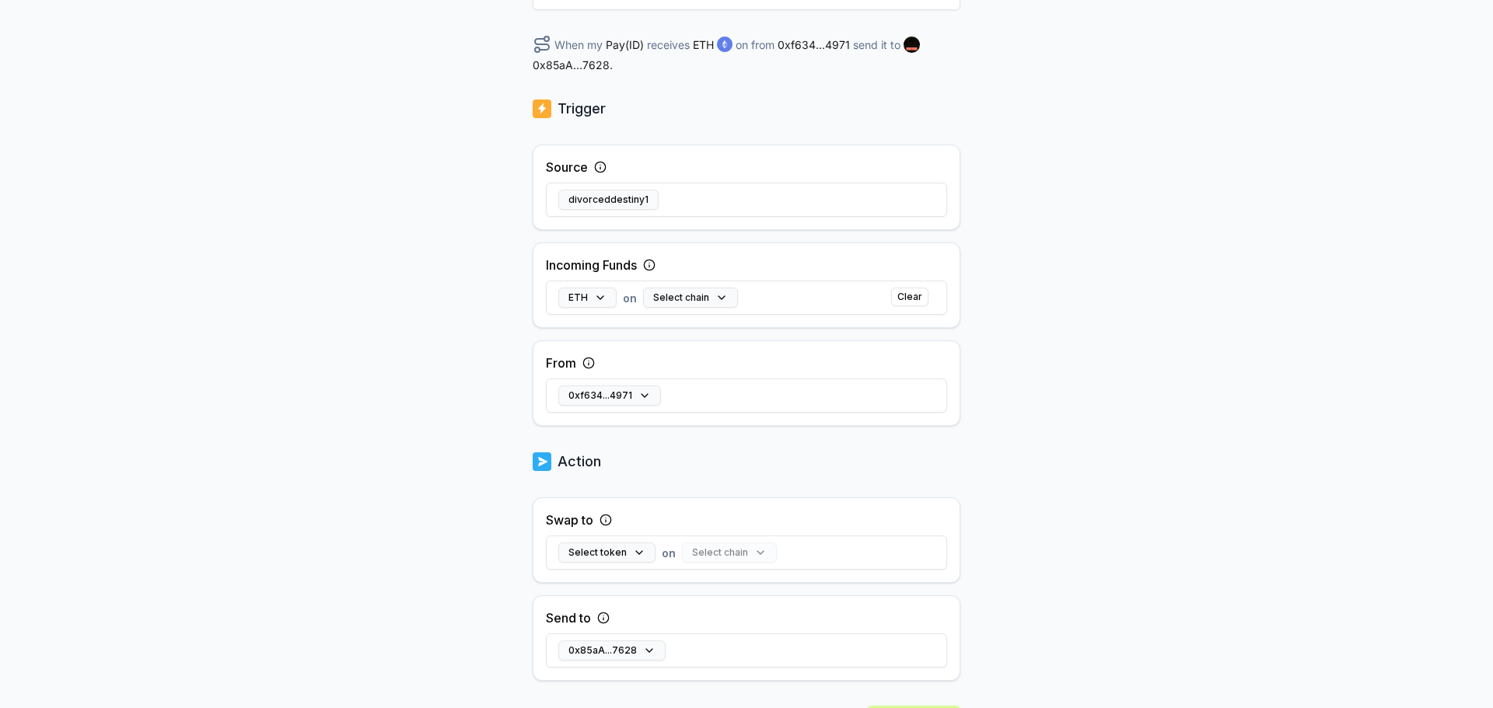
scroll to position [313, 0]
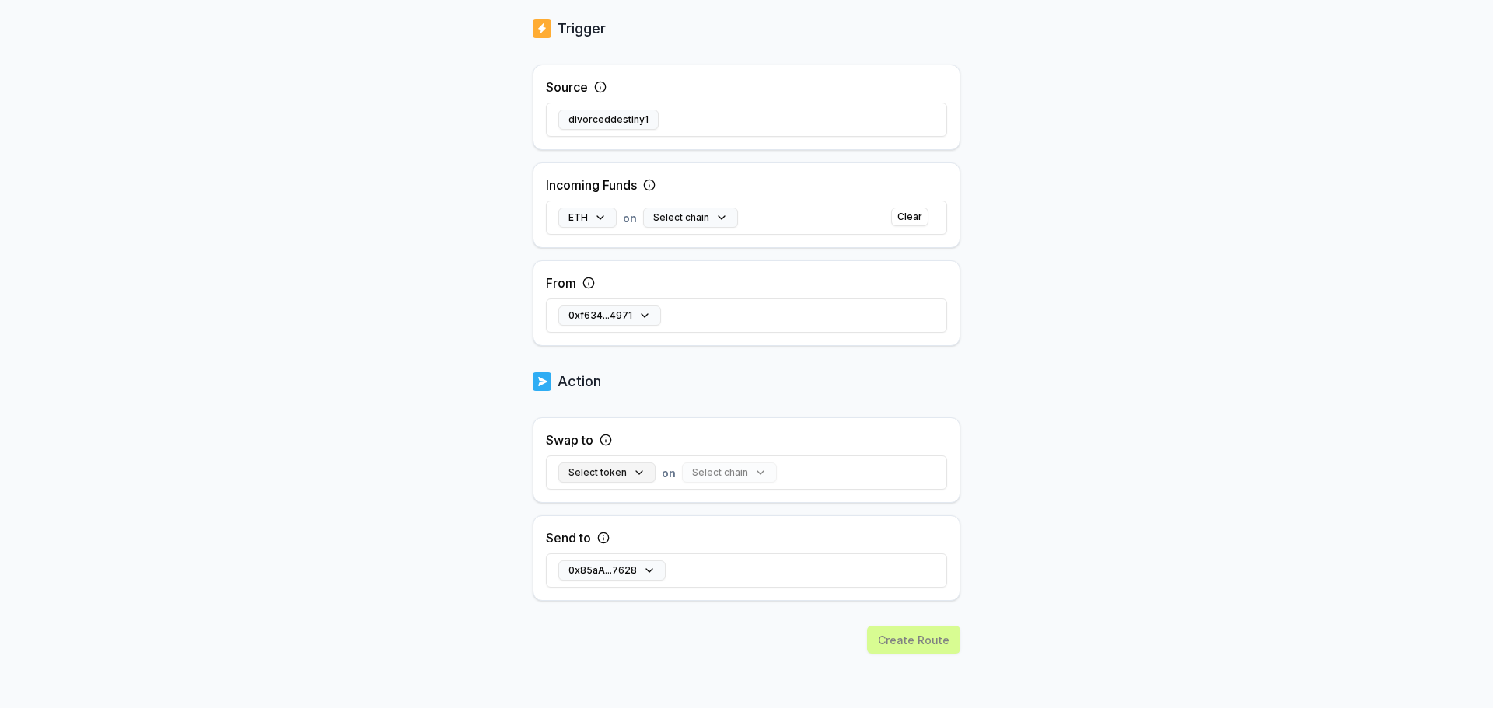
click at [634, 474] on button "Select token" at bounding box center [606, 473] width 97 height 20
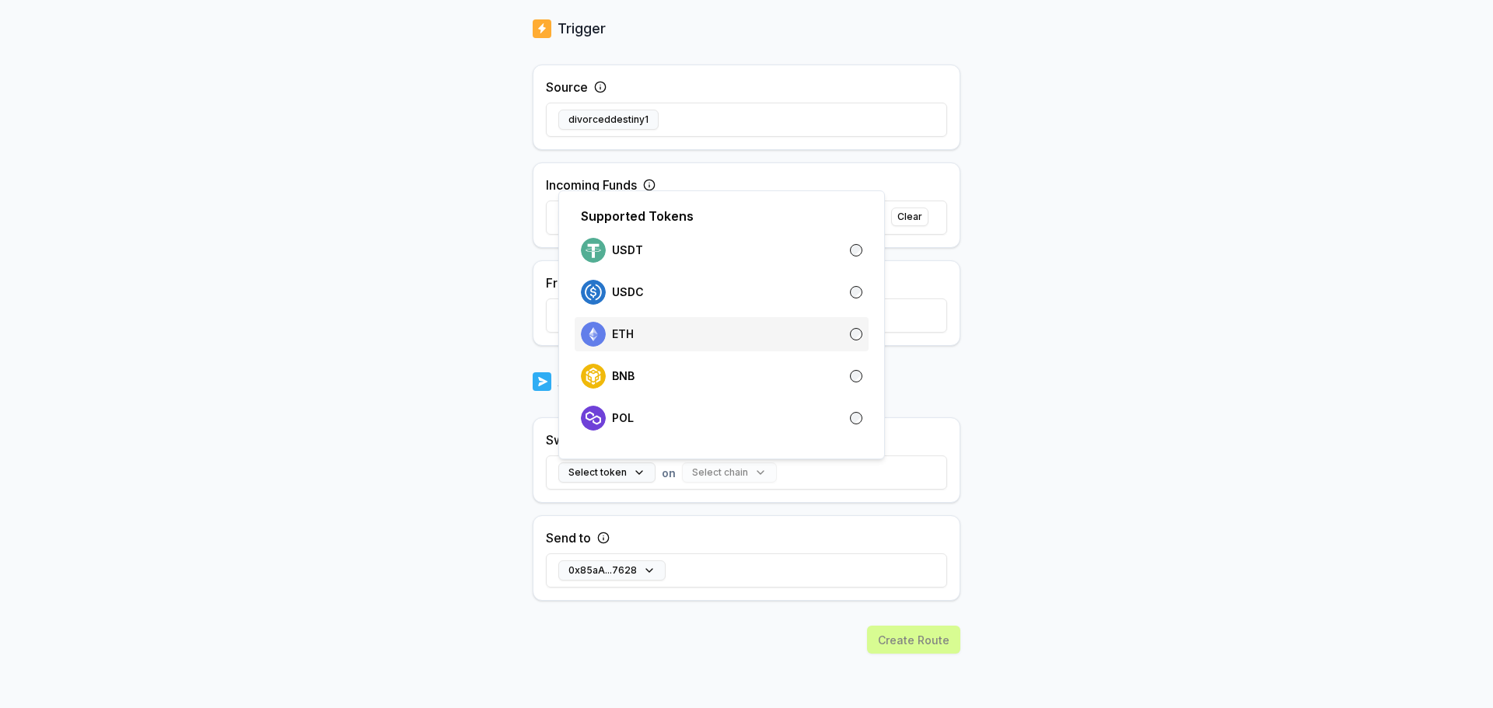
click at [625, 330] on p "ETH" at bounding box center [623, 334] width 22 height 12
click at [1115, 460] on body "Answer our quick survey for a chance to earn 10 USDT 📝 Alpha 1,658 Points Back …" at bounding box center [746, 354] width 1493 height 708
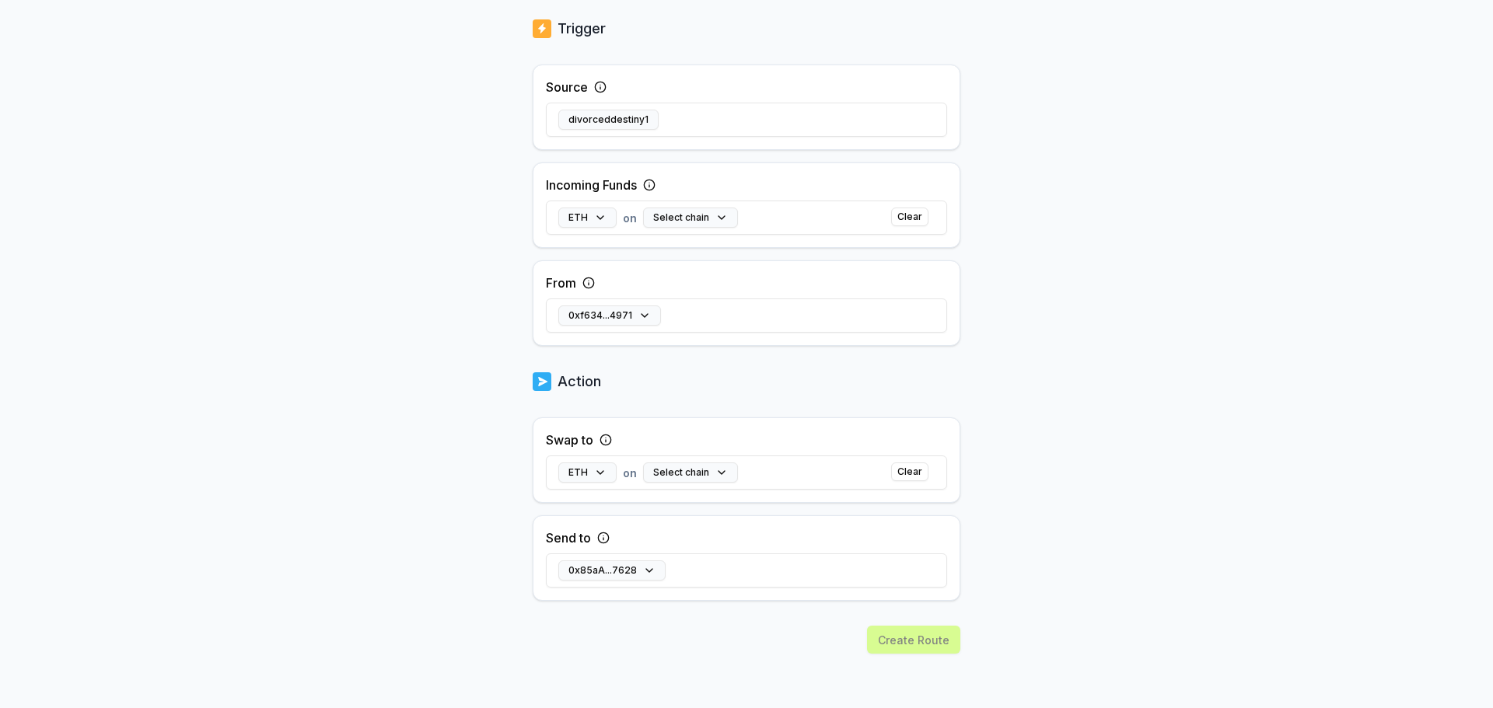
click at [540, 385] on img at bounding box center [542, 382] width 19 height 22
click at [713, 474] on button "Select chain" at bounding box center [690, 473] width 95 height 20
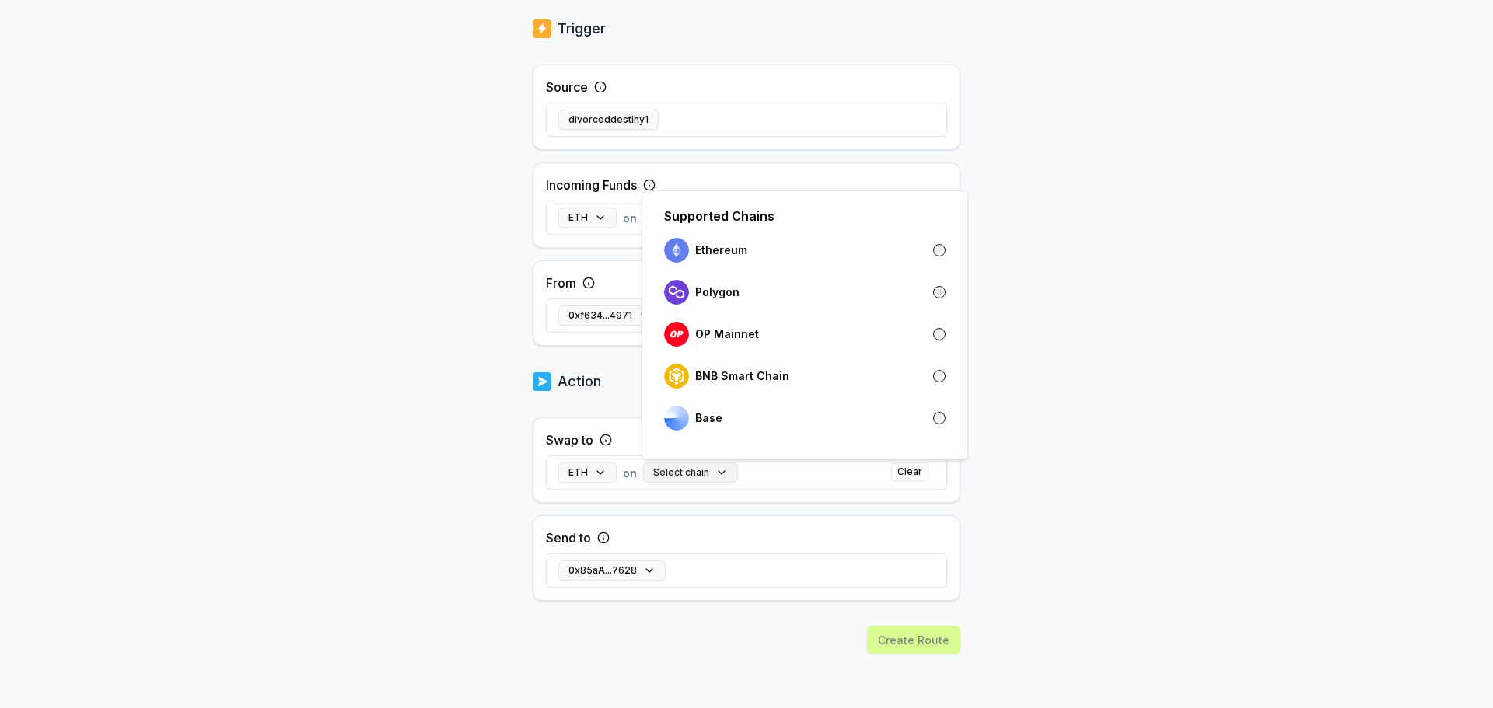
click at [713, 474] on button "Select chain" at bounding box center [690, 473] width 95 height 20
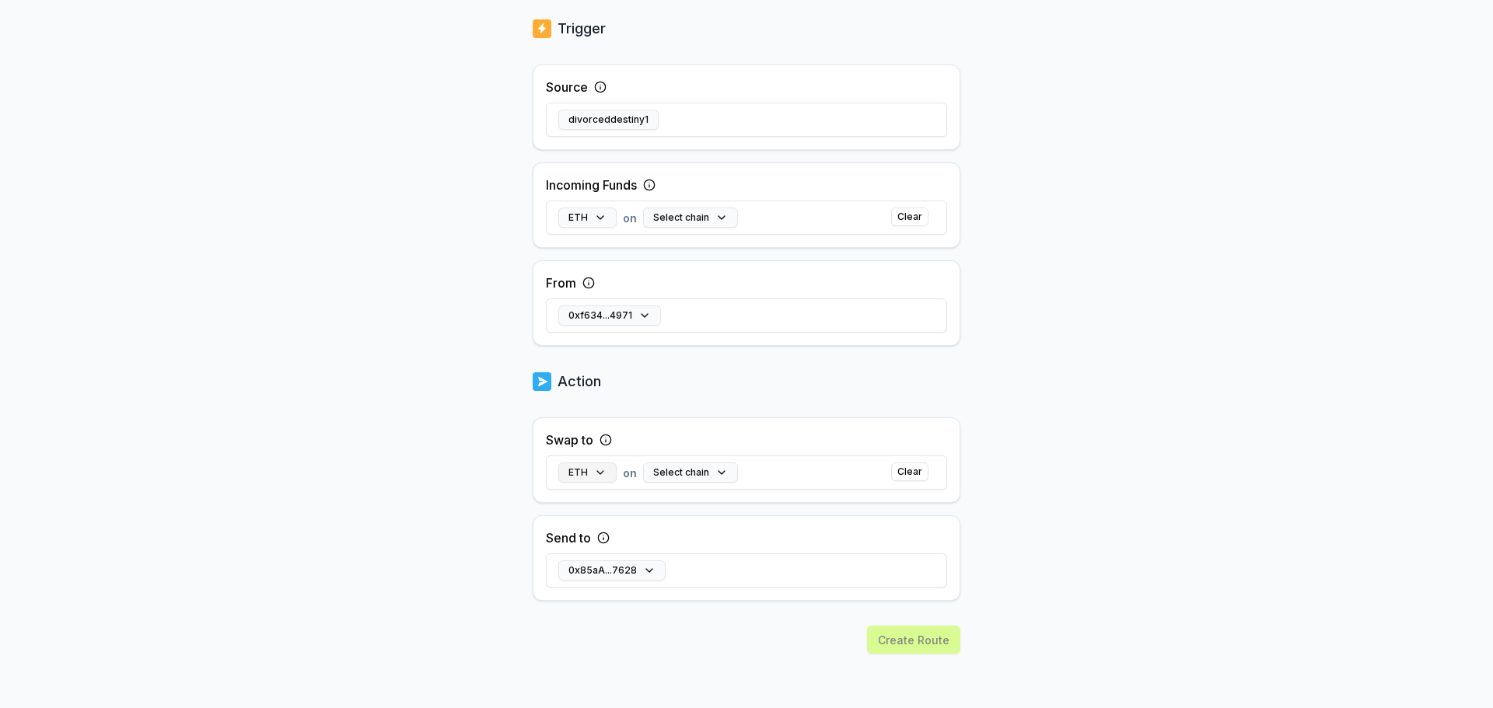
click at [595, 473] on button "ETH" at bounding box center [587, 473] width 58 height 20
click at [1138, 434] on div "Back Create Route ******** When my Pay(ID) receives ETH on from 0xf634...4971 s…" at bounding box center [746, 106] width 1493 height 665
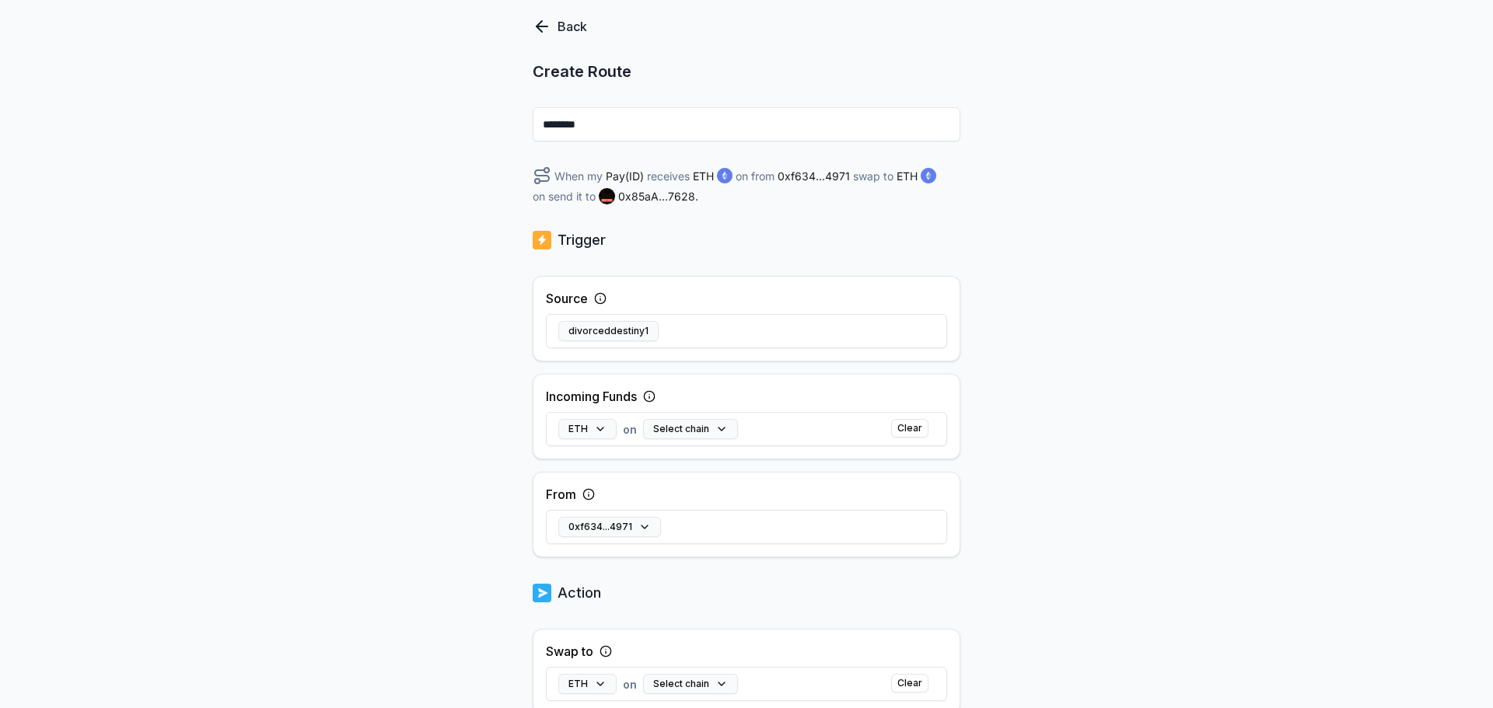
scroll to position [80, 0]
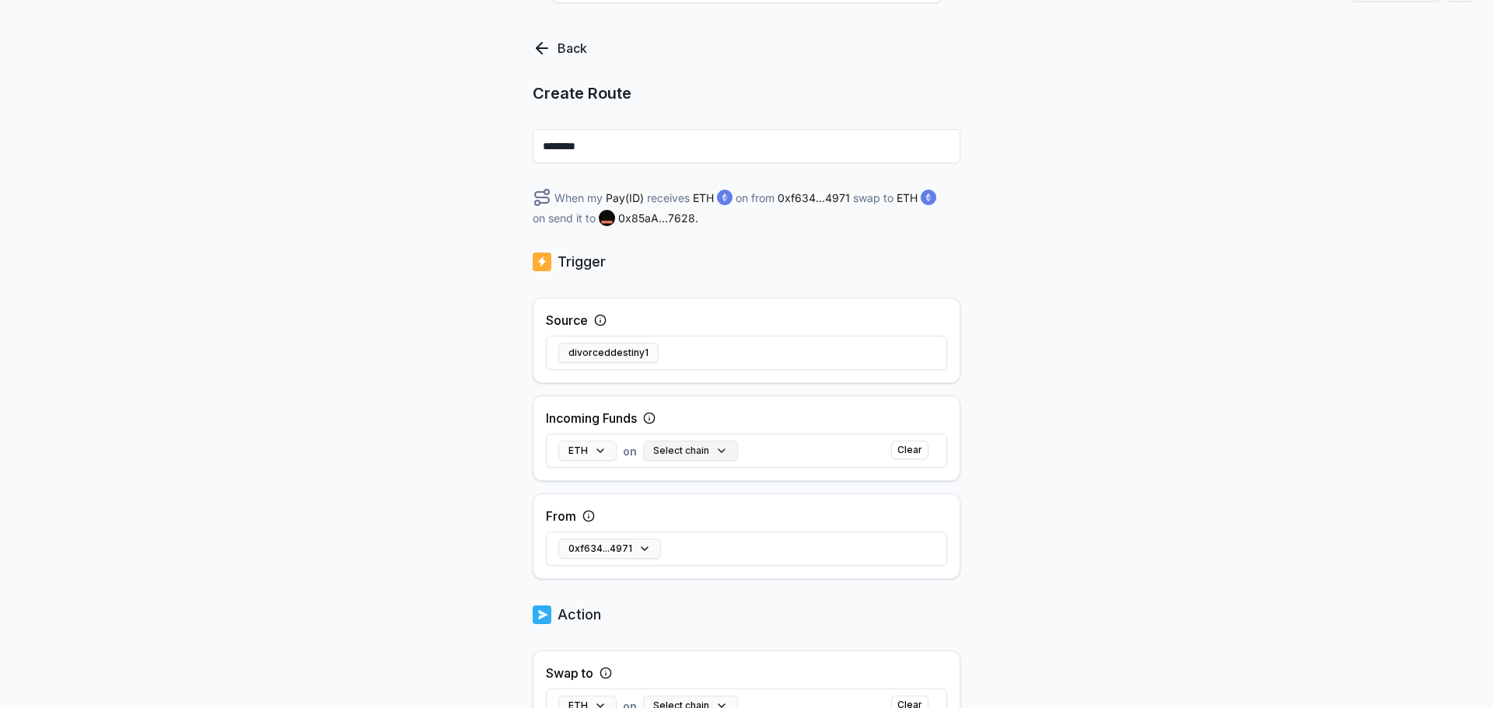
click at [712, 449] on button "Select chain" at bounding box center [690, 451] width 95 height 20
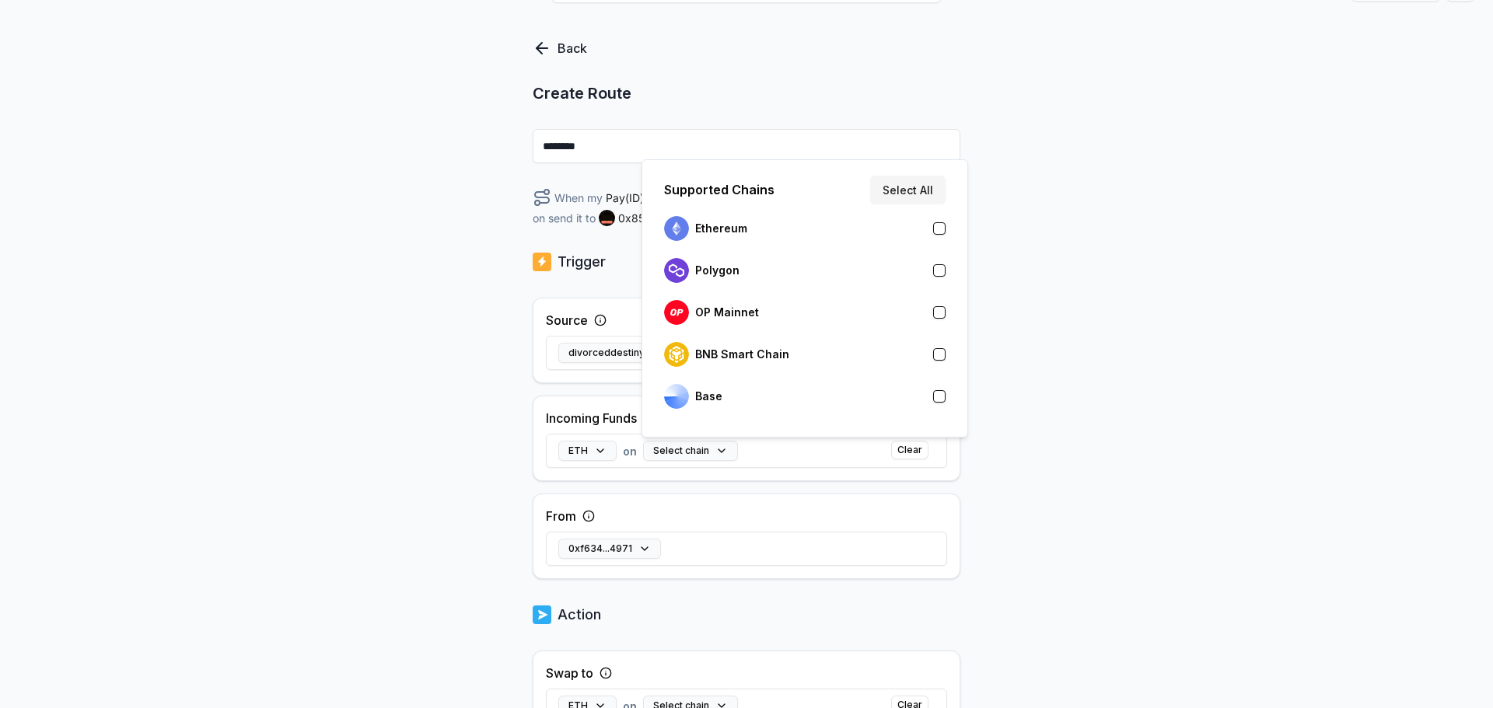
click at [1208, 351] on div "Back Create Route ******** When my Pay(ID) receives ETH on from 0xf634...4971 s…" at bounding box center [746, 340] width 1493 height 665
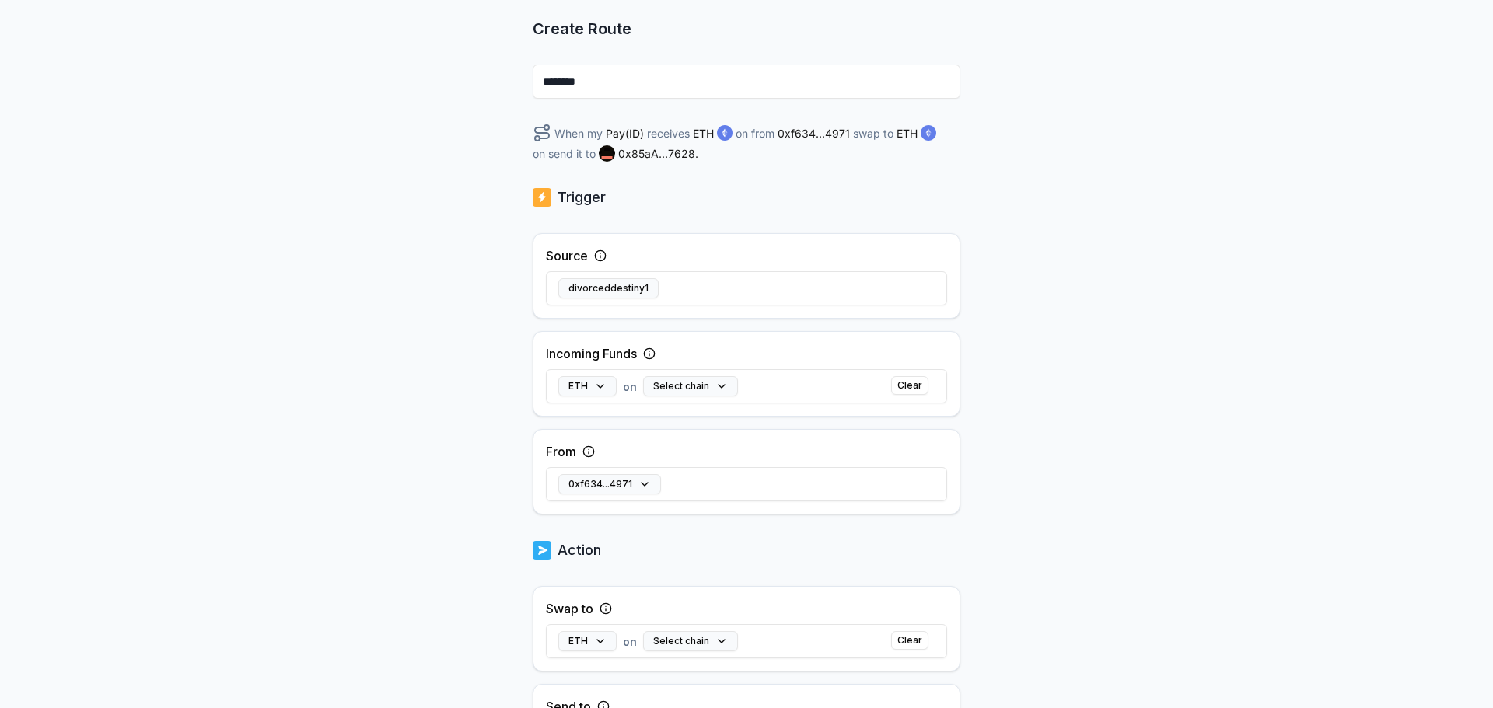
scroll to position [311, 0]
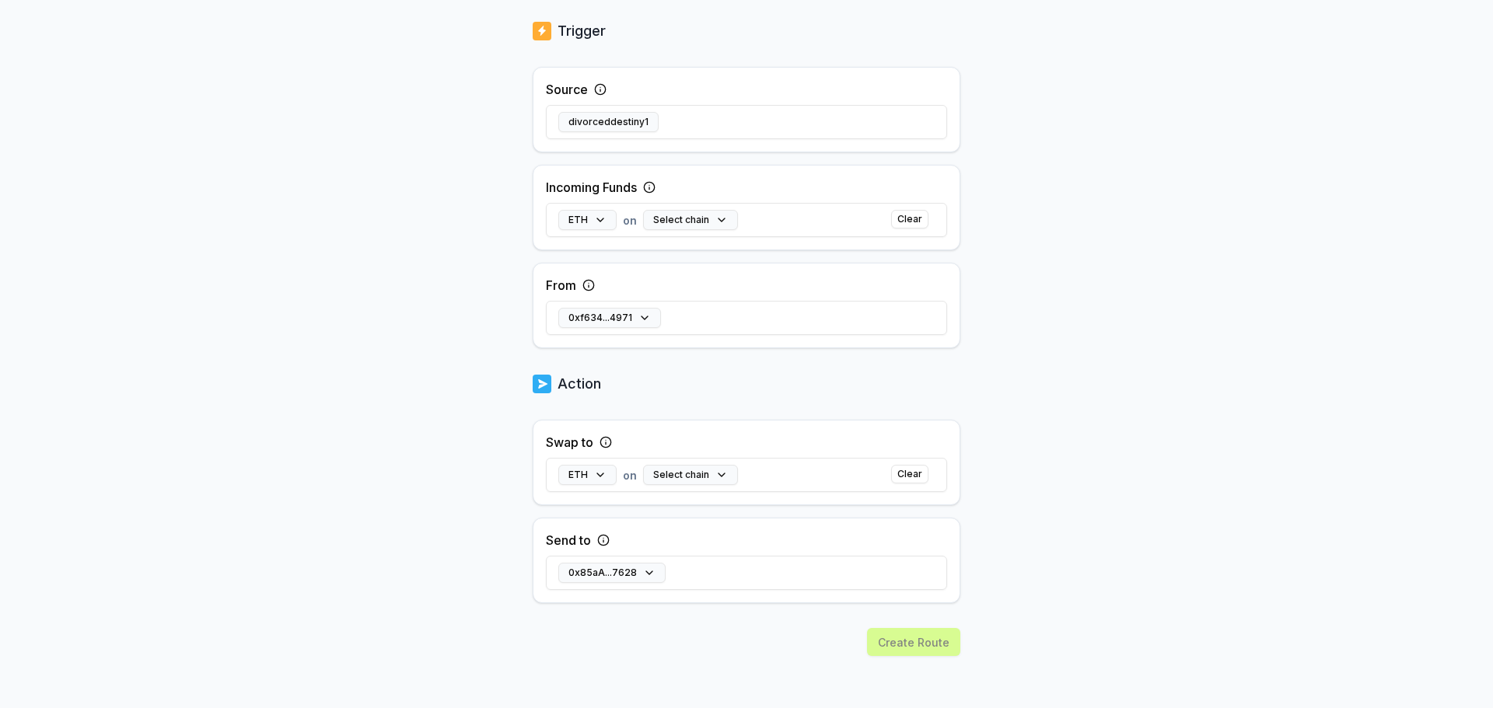
click at [925, 645] on div "Create Route" at bounding box center [747, 669] width 428 height 82
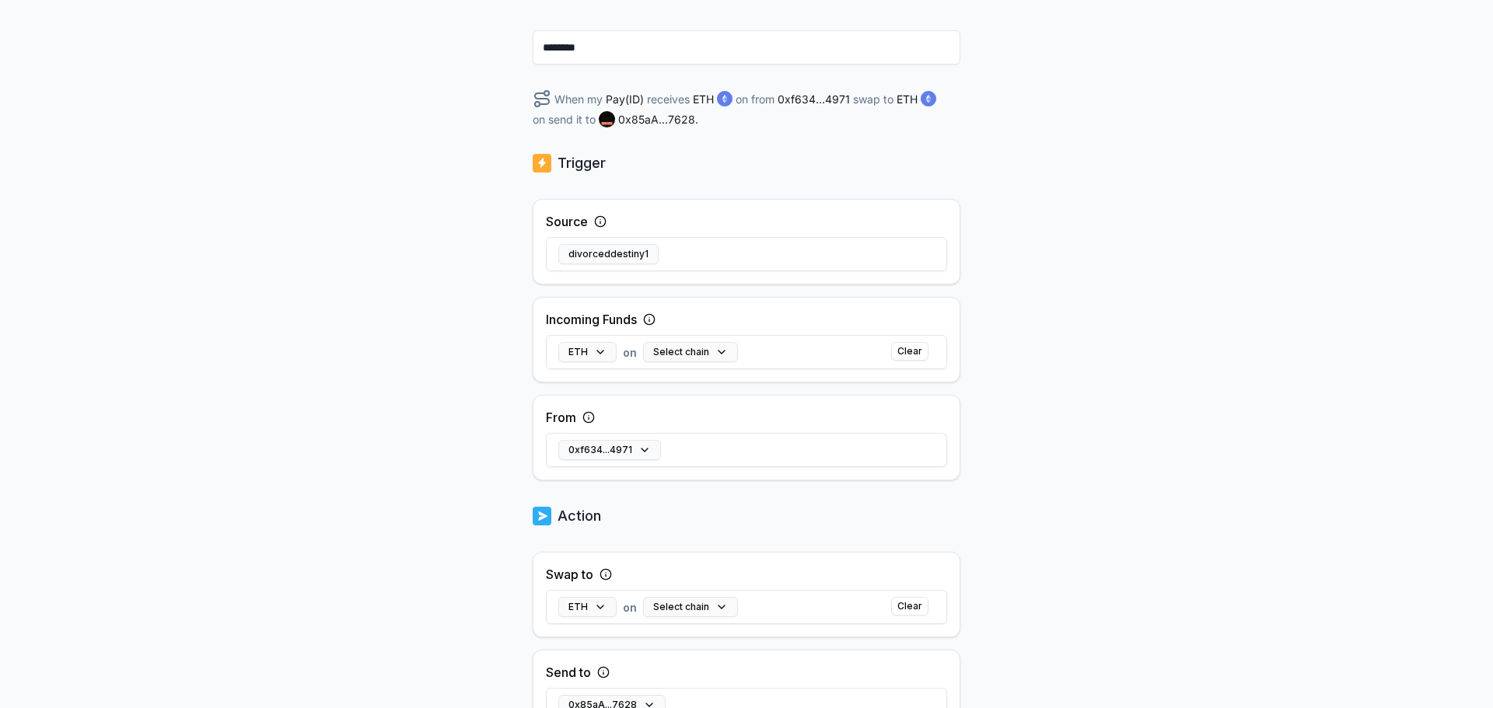
scroll to position [0, 0]
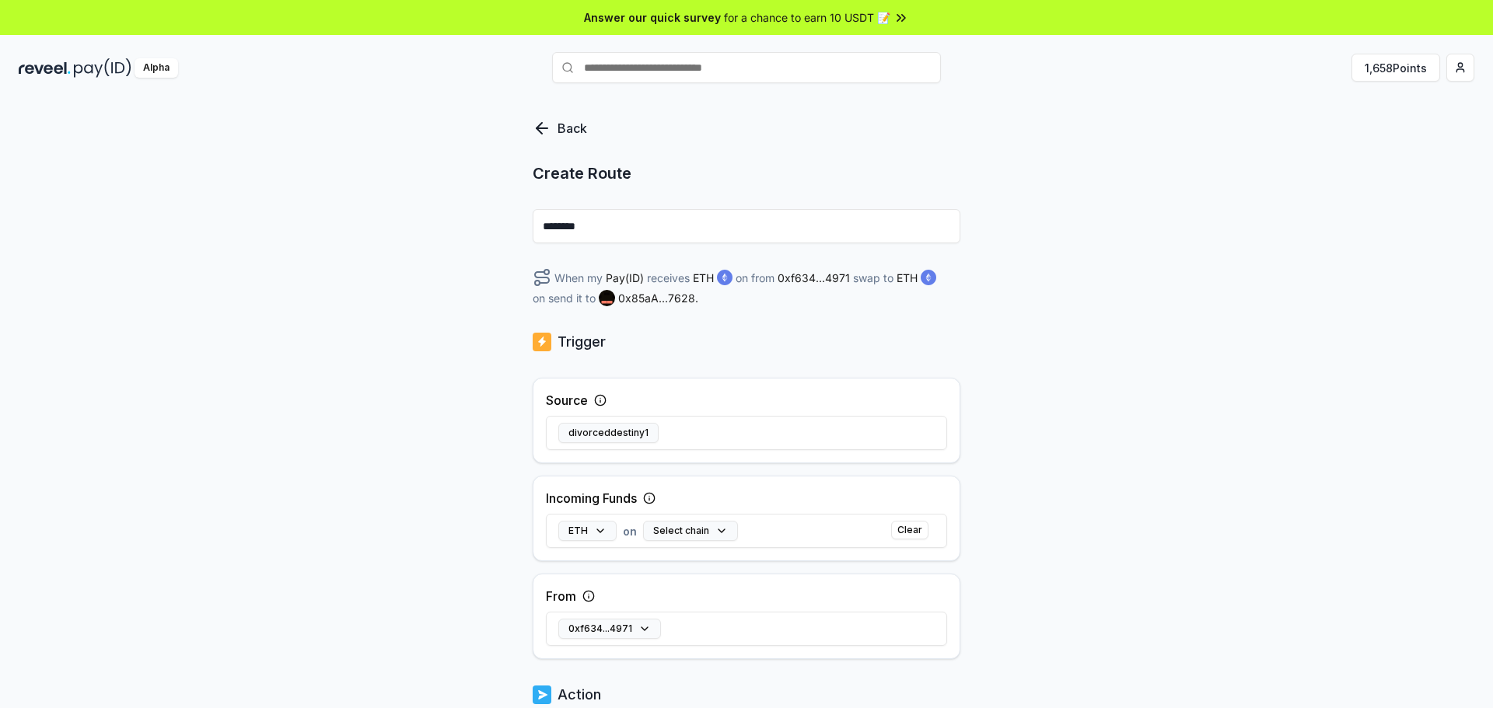
click at [546, 131] on icon at bounding box center [542, 128] width 19 height 19
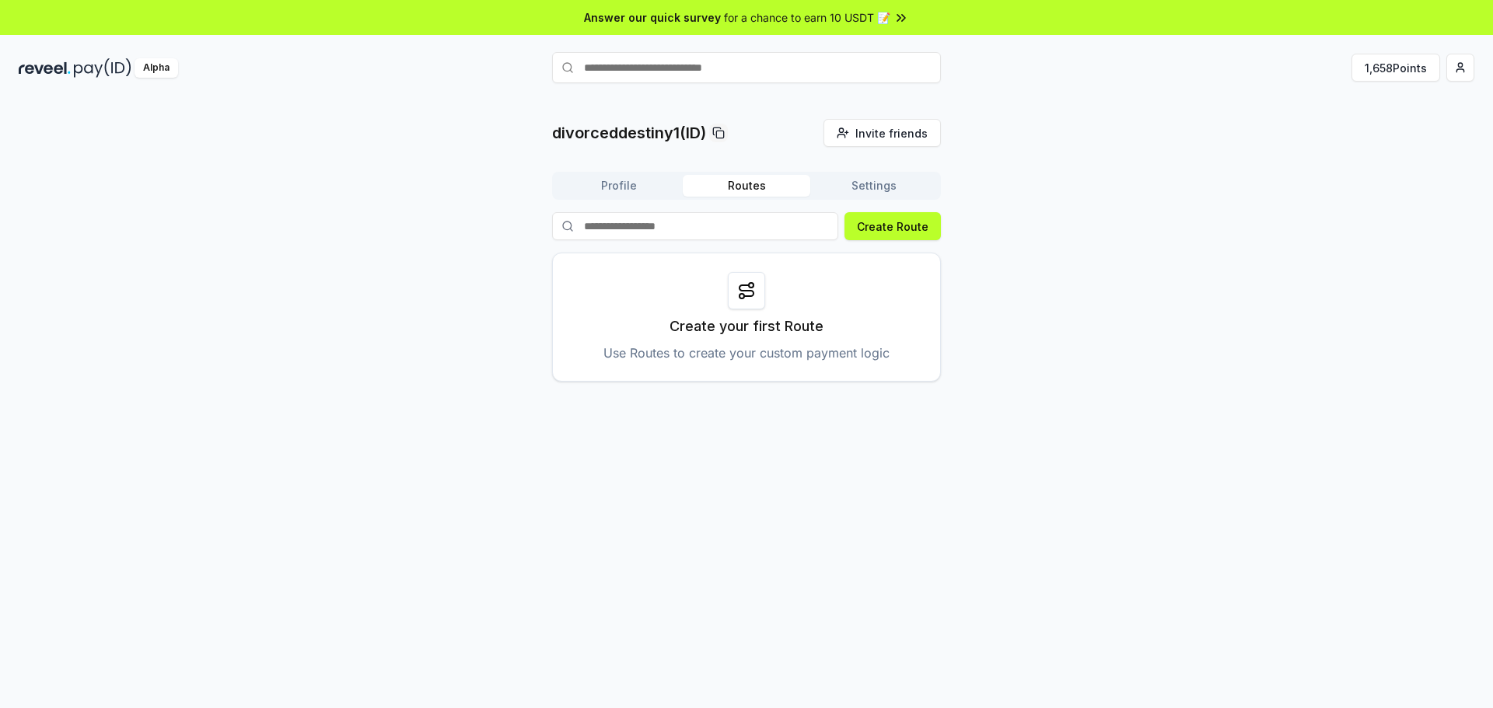
click at [631, 192] on button "Profile" at bounding box center [619, 186] width 128 height 22
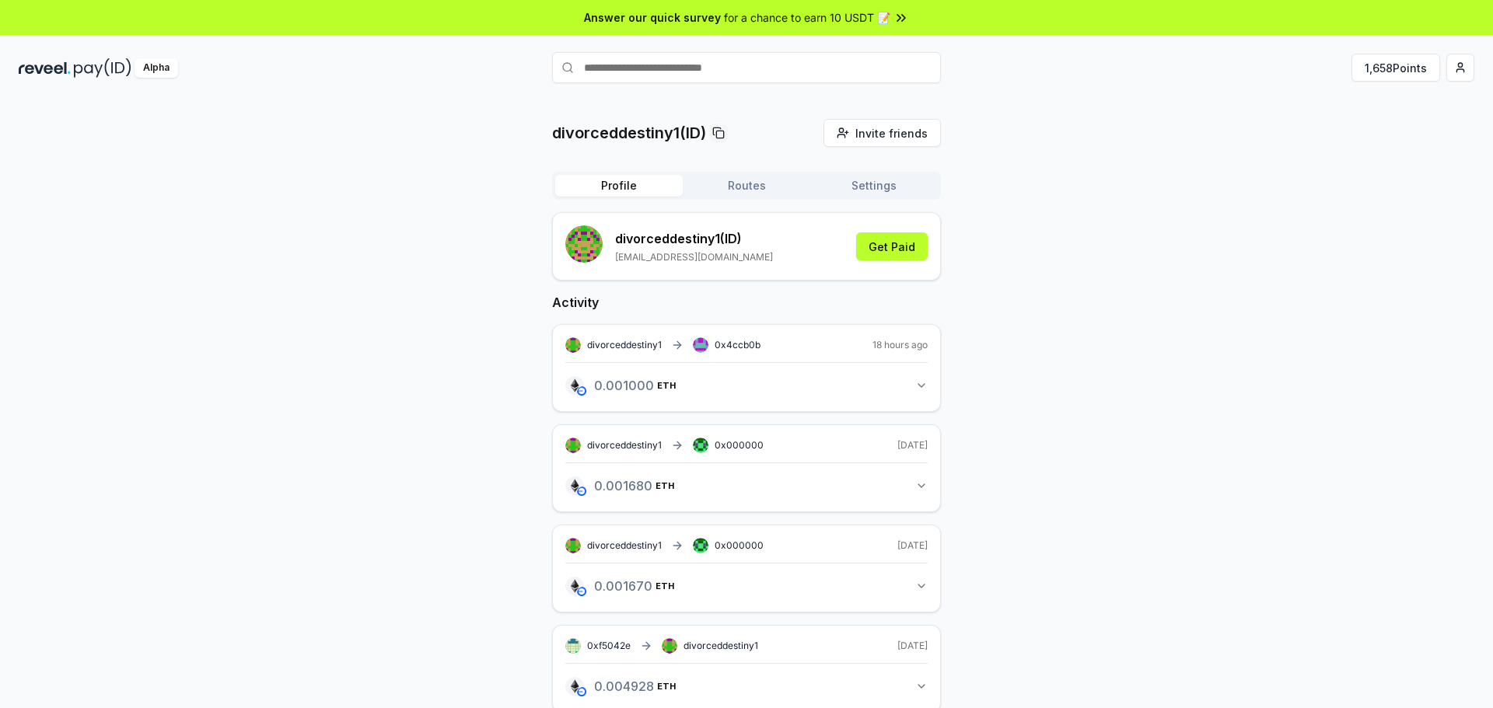
click at [914, 387] on button "0.001000 ETH 0.0009997724755728 ETH" at bounding box center [746, 385] width 362 height 26
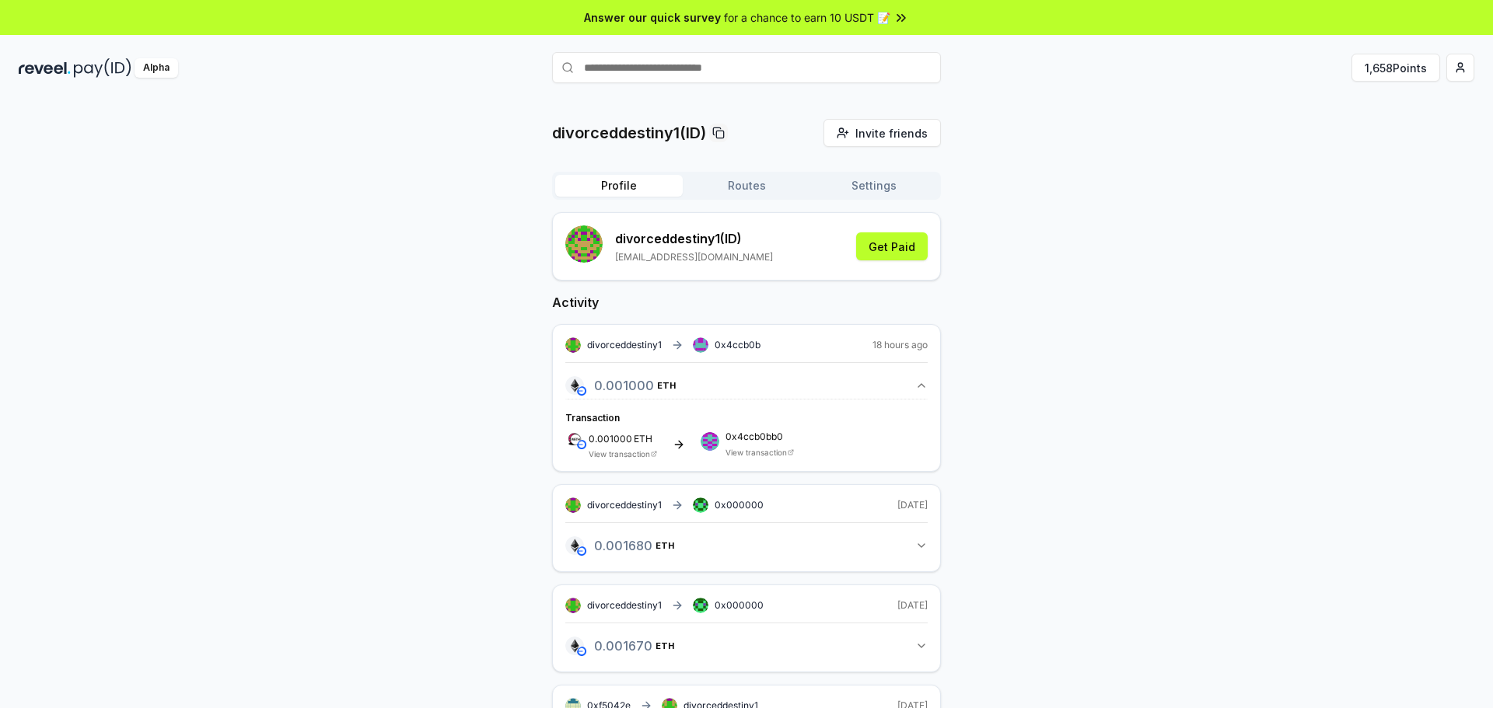
click at [629, 456] on link "View transaction" at bounding box center [619, 453] width 61 height 9
click at [1458, 71] on html "Answer our quick survey for a chance to earn 10 USDT 📝 Alpha 1,658 Points divor…" at bounding box center [746, 354] width 1493 height 708
click at [1368, 163] on div "Connect Wallet" at bounding box center [1387, 160] width 173 height 26
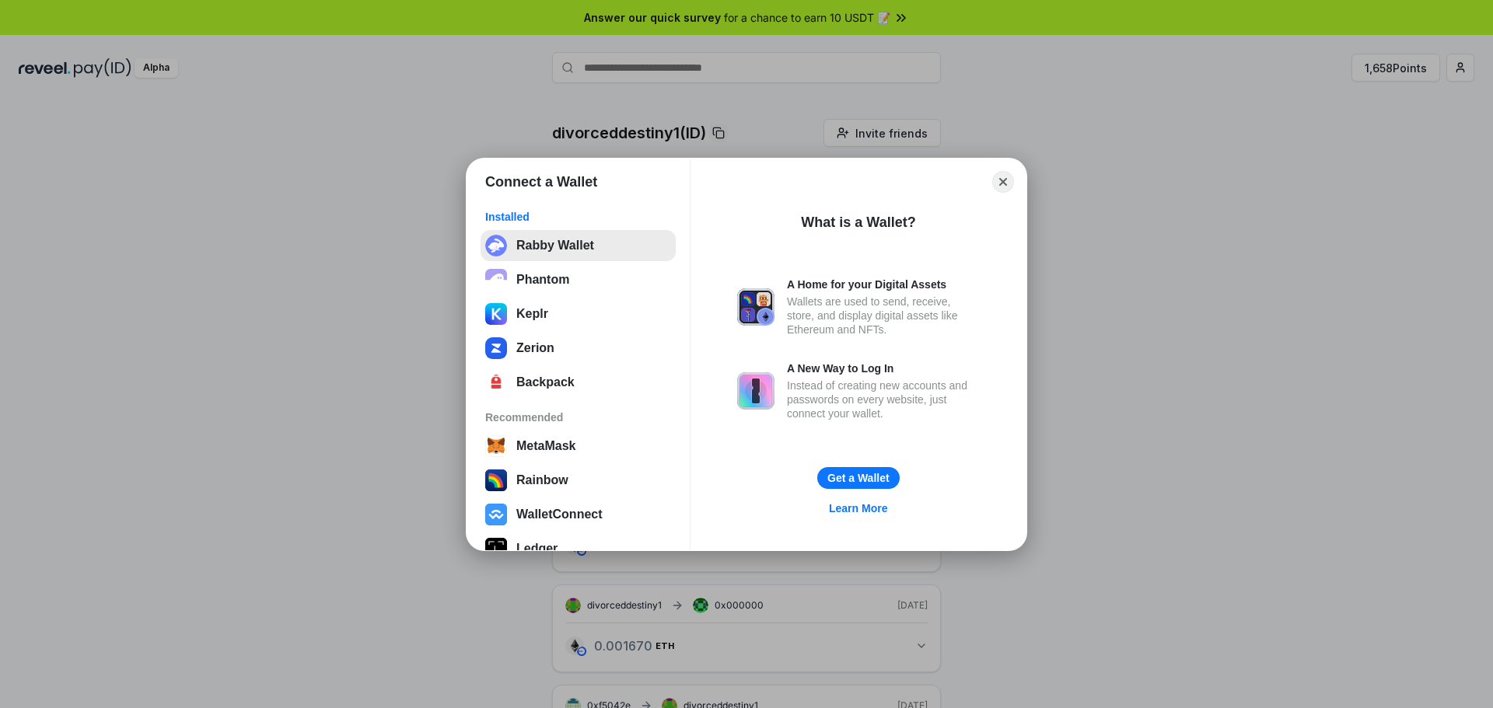
click at [530, 237] on button "Rabby Wallet" at bounding box center [578, 245] width 195 height 31
